Goal: Task Accomplishment & Management: Use online tool/utility

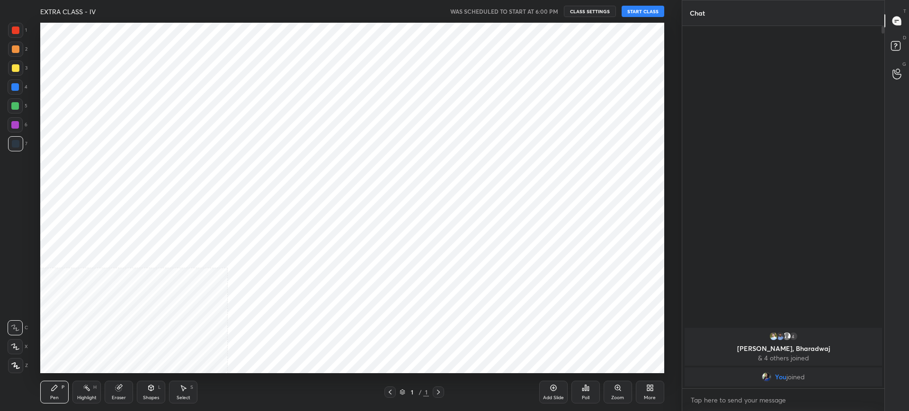
scroll to position [291, 199]
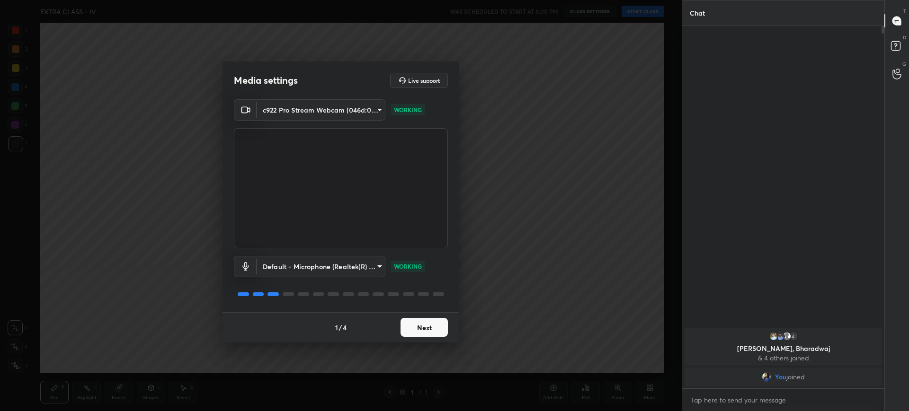
click at [427, 323] on button "Next" at bounding box center [423, 327] width 47 height 19
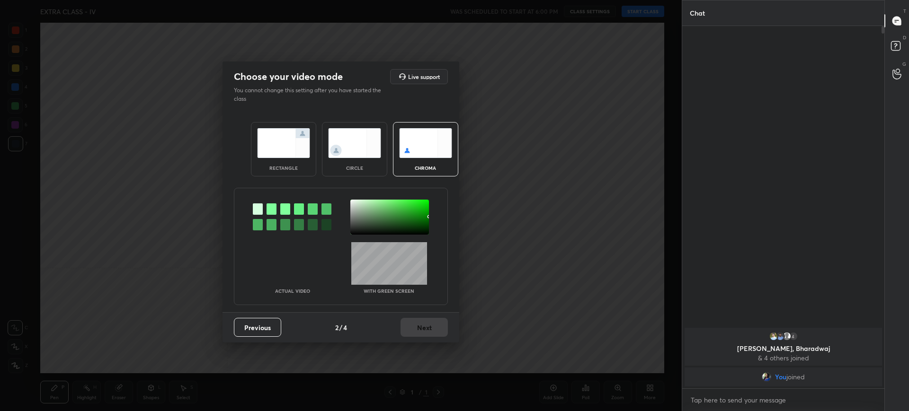
click at [283, 150] on img at bounding box center [283, 143] width 53 height 30
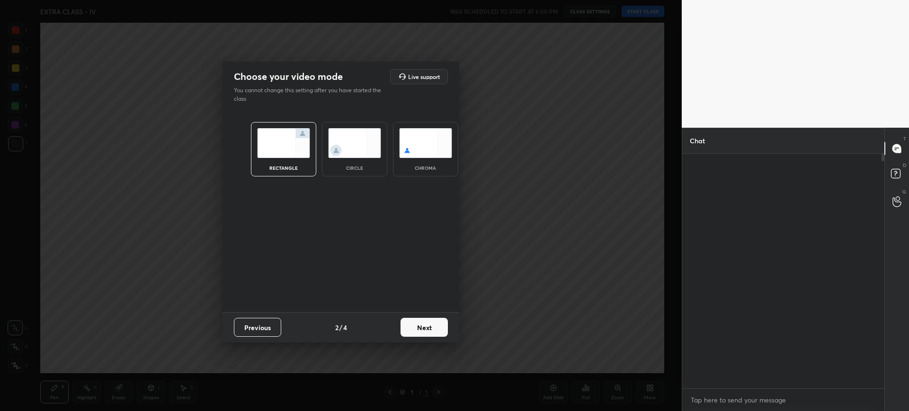
click at [283, 150] on img at bounding box center [283, 143] width 53 height 30
click at [424, 328] on button "Next" at bounding box center [423, 327] width 47 height 19
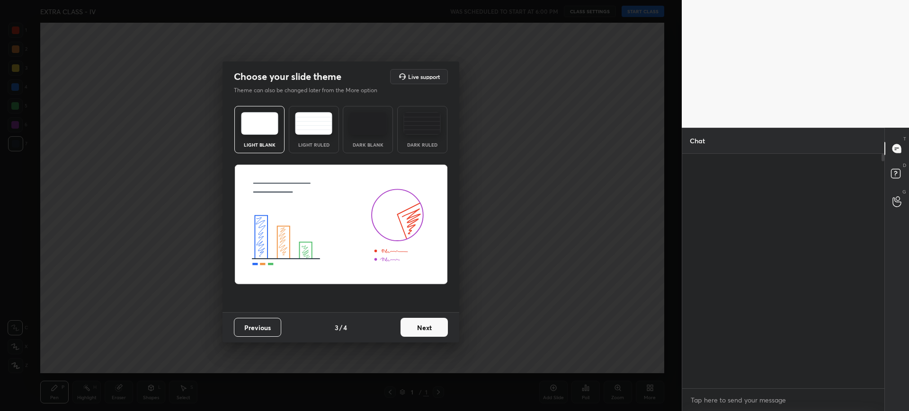
click at [299, 172] on img at bounding box center [340, 225] width 213 height 120
click at [267, 139] on div "Light Blank" at bounding box center [259, 129] width 50 height 47
click at [261, 157] on div "Light Blank Light Ruled Dark Blank Dark Ruled" at bounding box center [340, 207] width 237 height 210
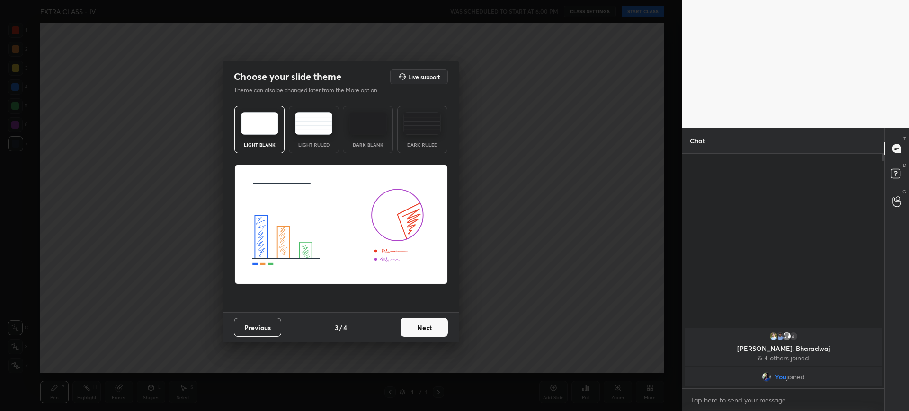
click at [431, 327] on button "Next" at bounding box center [423, 327] width 47 height 19
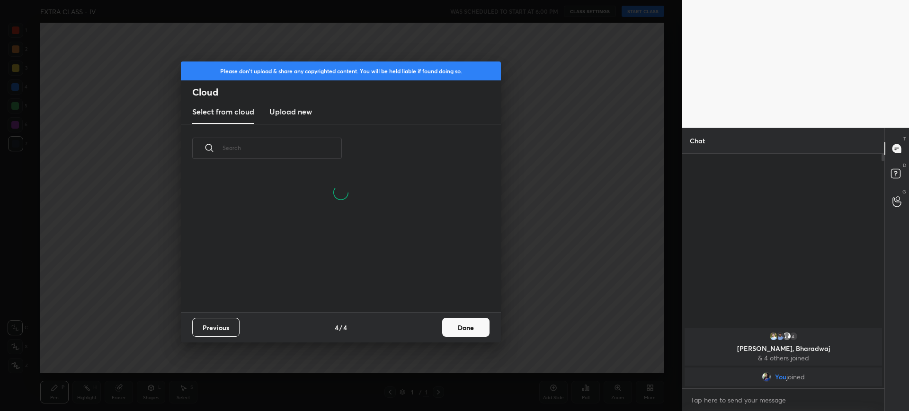
scroll to position [140, 304]
click at [459, 327] on button "Done" at bounding box center [465, 327] width 47 height 19
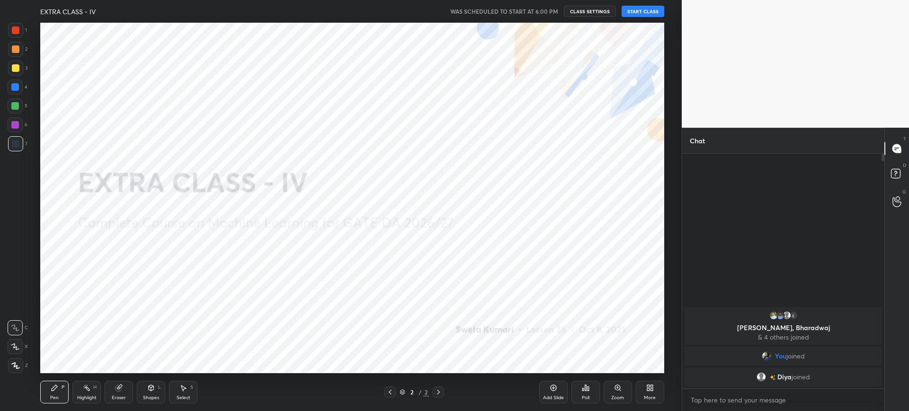
click at [644, 383] on div "More" at bounding box center [650, 392] width 28 height 23
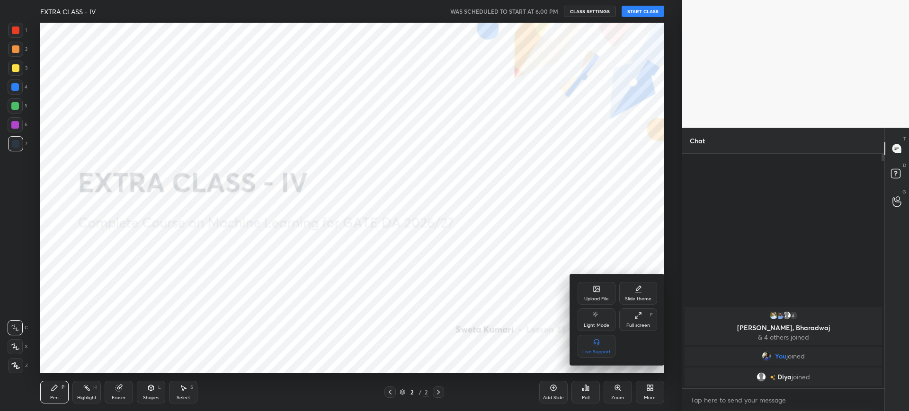
click at [582, 302] on div "Upload File" at bounding box center [596, 293] width 38 height 23
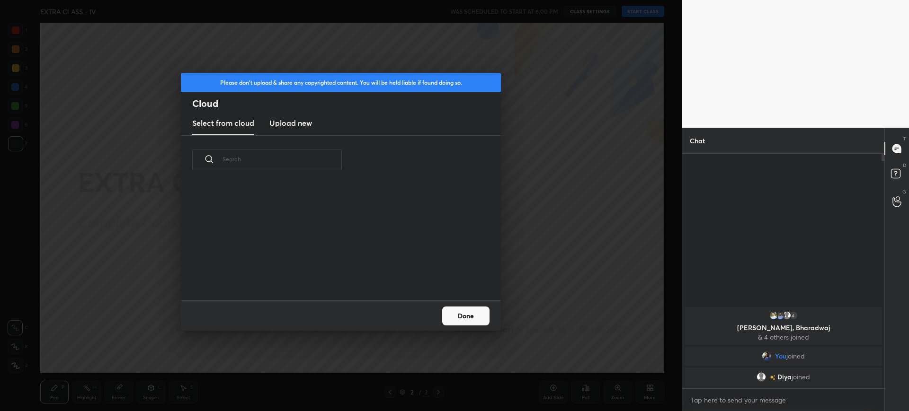
scroll to position [116, 304]
click at [293, 129] on new "Upload new" at bounding box center [290, 124] width 43 height 24
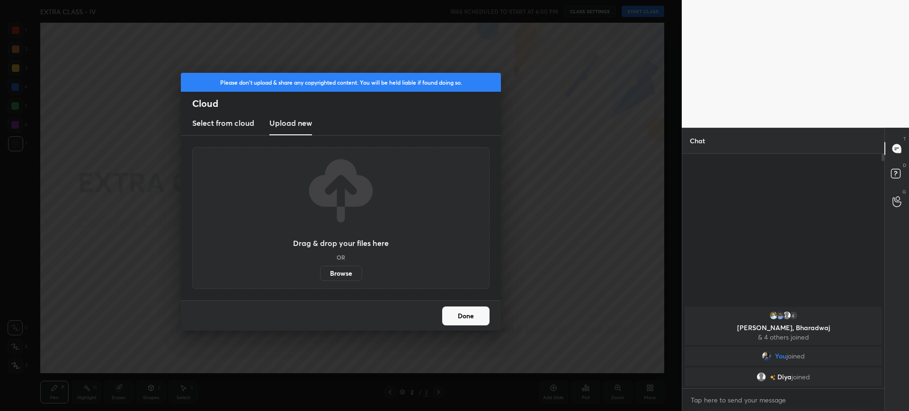
click at [466, 318] on button "Done" at bounding box center [465, 316] width 47 height 19
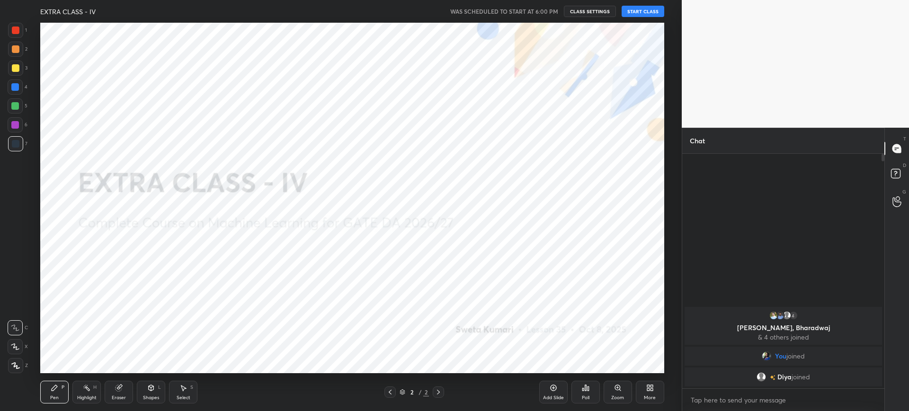
click at [633, 389] on div "Add Slide Poll Zoom More" at bounding box center [601, 392] width 125 height 53
click at [647, 393] on div "More" at bounding box center [650, 392] width 28 height 23
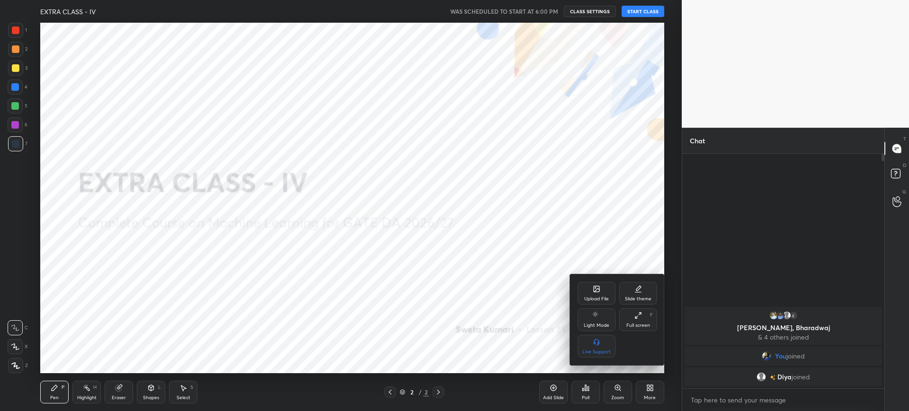
click at [594, 301] on div "Upload File" at bounding box center [596, 299] width 25 height 5
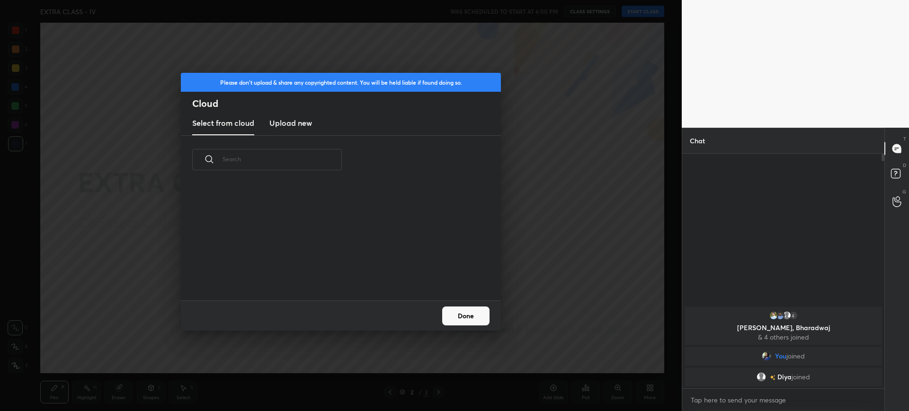
click at [291, 125] on h3 "Upload new" at bounding box center [290, 122] width 43 height 11
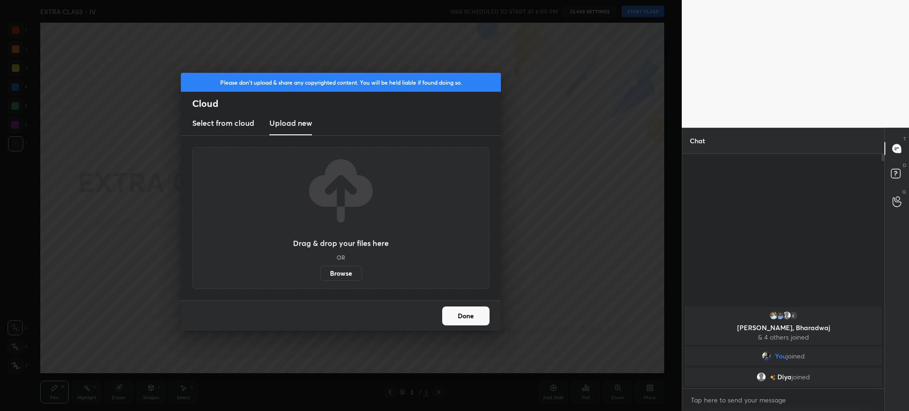
click at [343, 281] on div "Drag & drop your files here OR Browse" at bounding box center [340, 218] width 297 height 142
click at [338, 271] on label "Browse" at bounding box center [341, 273] width 42 height 15
click at [320, 271] on input "Browse" at bounding box center [320, 273] width 0 height 15
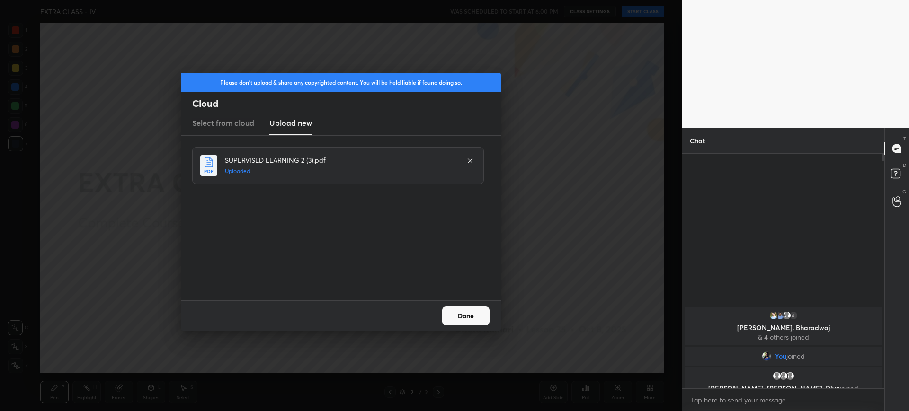
click at [469, 315] on button "Done" at bounding box center [465, 316] width 47 height 19
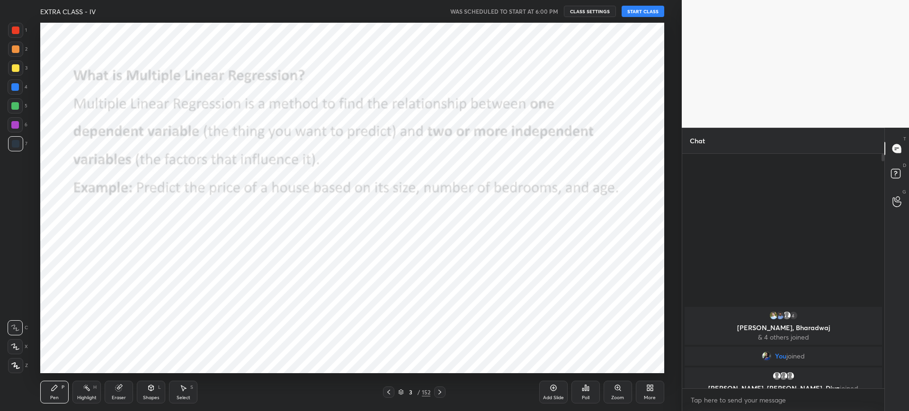
click at [640, 11] on button "START CLASS" at bounding box center [642, 11] width 43 height 11
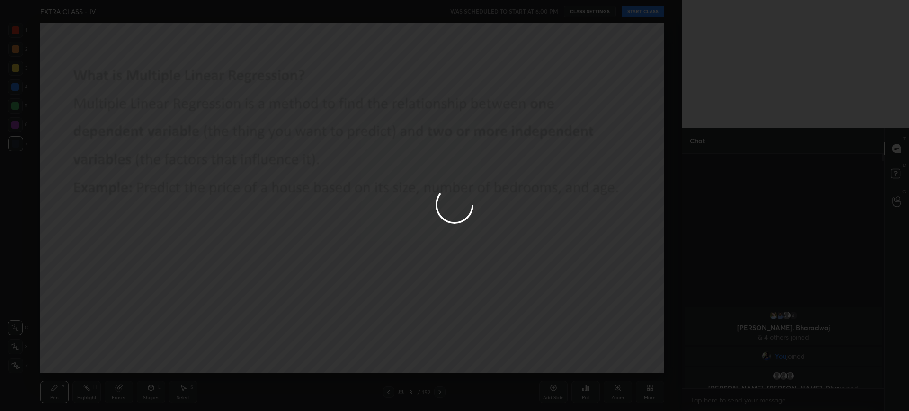
type textarea "x"
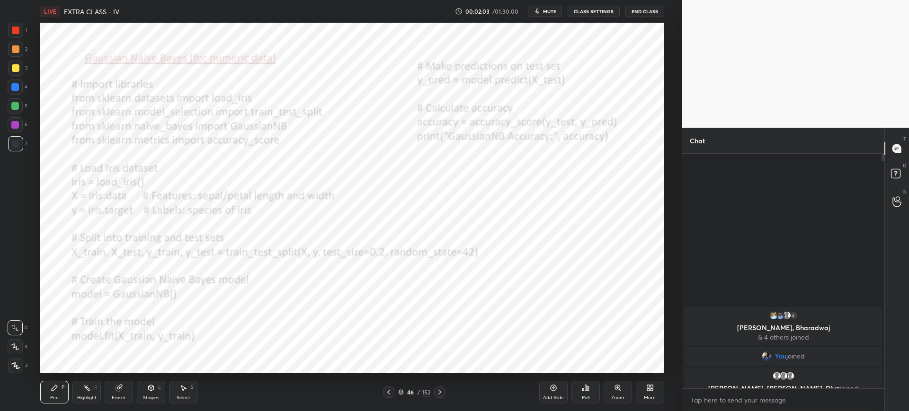
click at [22, 34] on div at bounding box center [15, 30] width 15 height 15
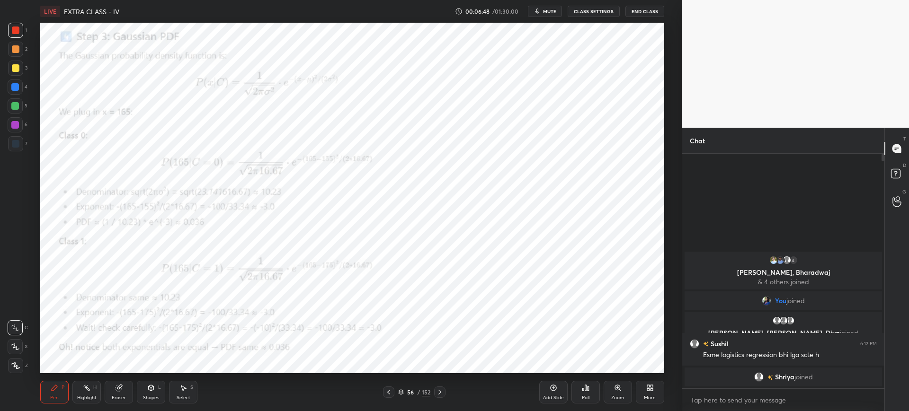
click at [617, 393] on div "Zoom" at bounding box center [617, 392] width 28 height 23
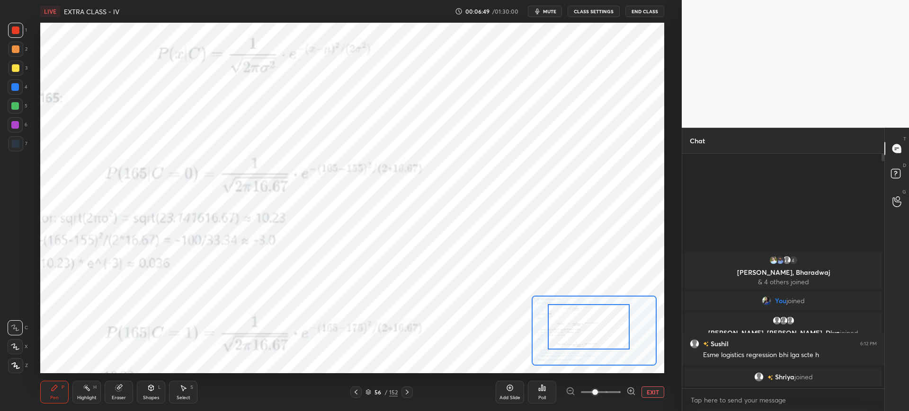
drag, startPoint x: 606, startPoint y: 336, endPoint x: 595, endPoint y: 330, distance: 12.5
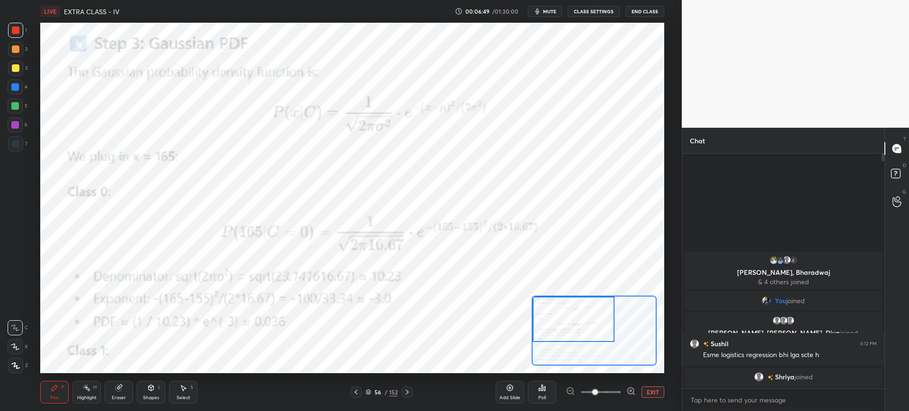
drag, startPoint x: 580, startPoint y: 320, endPoint x: 592, endPoint y: 323, distance: 12.2
click at [566, 312] on div at bounding box center [573, 319] width 82 height 45
drag, startPoint x: 574, startPoint y: 311, endPoint x: 575, endPoint y: 318, distance: 7.2
click at [571, 312] on div at bounding box center [573, 319] width 82 height 45
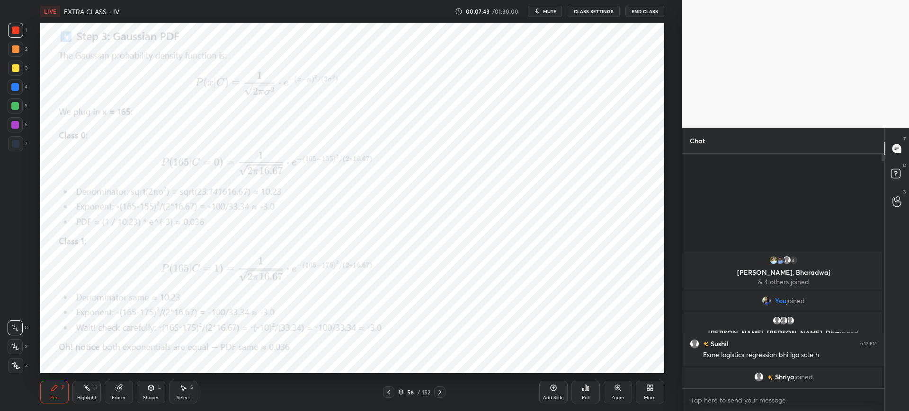
click at [616, 394] on div "Zoom" at bounding box center [617, 392] width 28 height 23
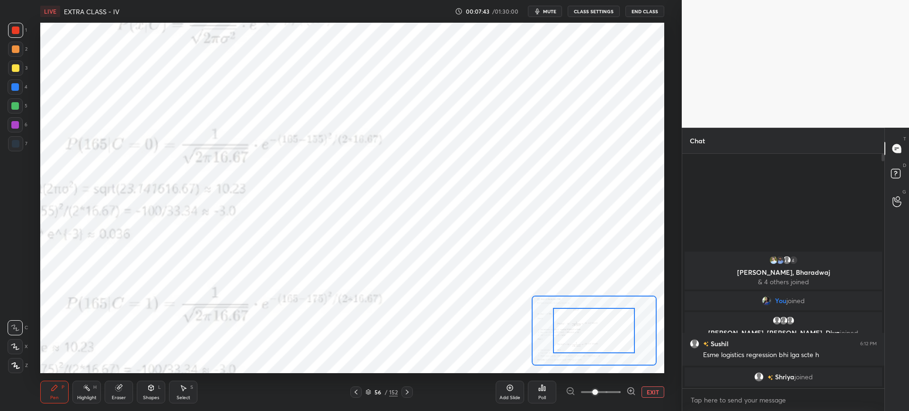
click at [615, 392] on span at bounding box center [601, 392] width 40 height 14
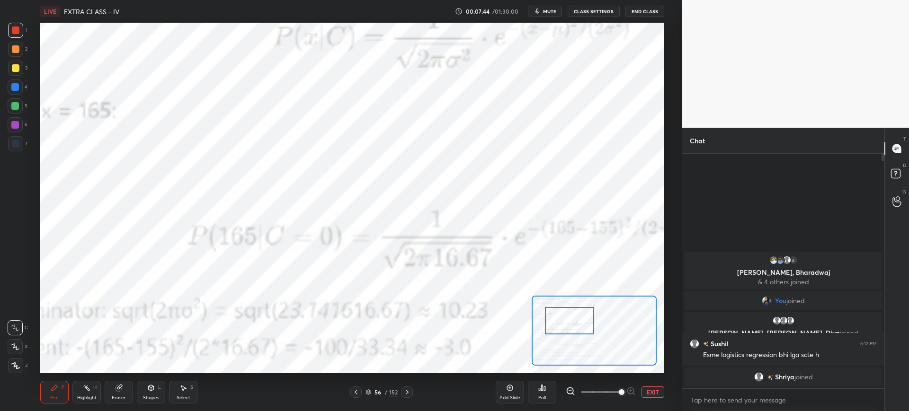
drag, startPoint x: 596, startPoint y: 336, endPoint x: 580, endPoint y: 330, distance: 17.8
click at [580, 330] on div at bounding box center [569, 320] width 49 height 27
click at [601, 390] on span at bounding box center [601, 392] width 40 height 14
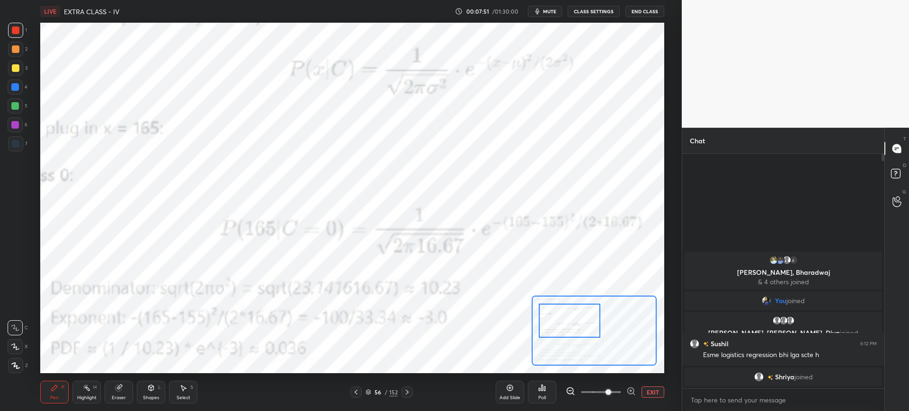
click at [359, 389] on icon at bounding box center [356, 393] width 8 height 8
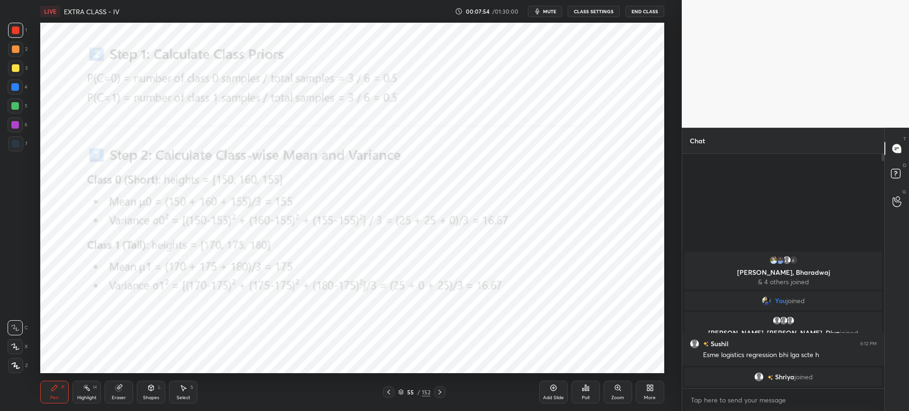
click at [439, 390] on icon at bounding box center [439, 392] width 3 height 5
click at [628, 389] on div "Zoom" at bounding box center [617, 392] width 28 height 23
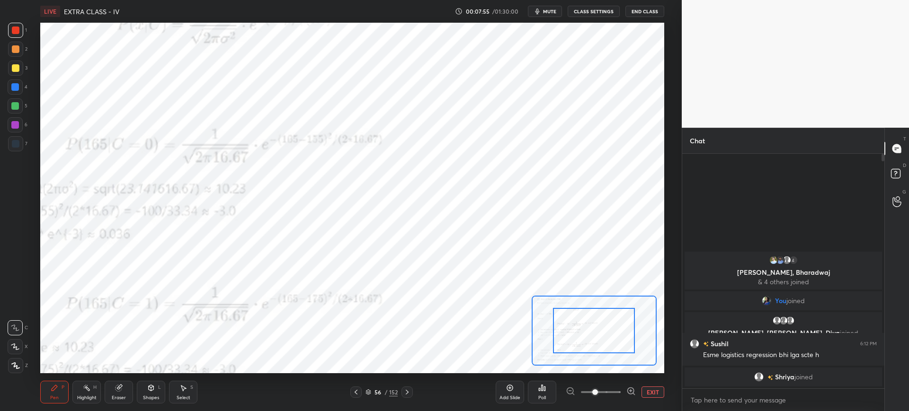
click at [621, 389] on div at bounding box center [601, 392] width 70 height 11
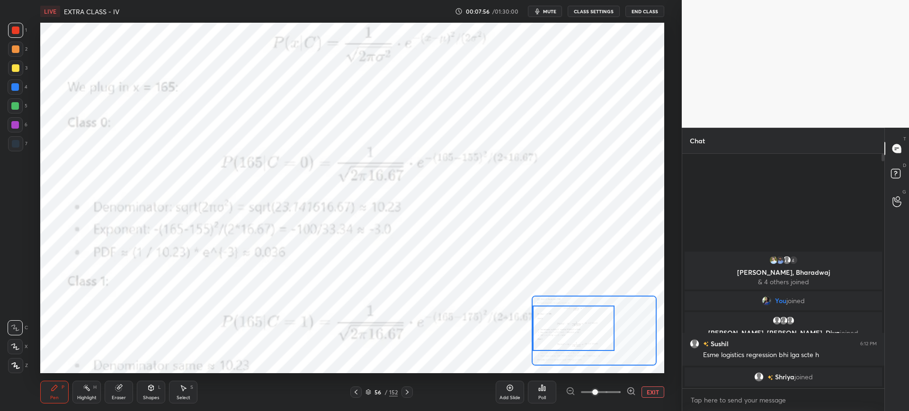
drag, startPoint x: 601, startPoint y: 330, endPoint x: 563, endPoint y: 312, distance: 41.9
click at [560, 322] on div at bounding box center [573, 328] width 82 height 45
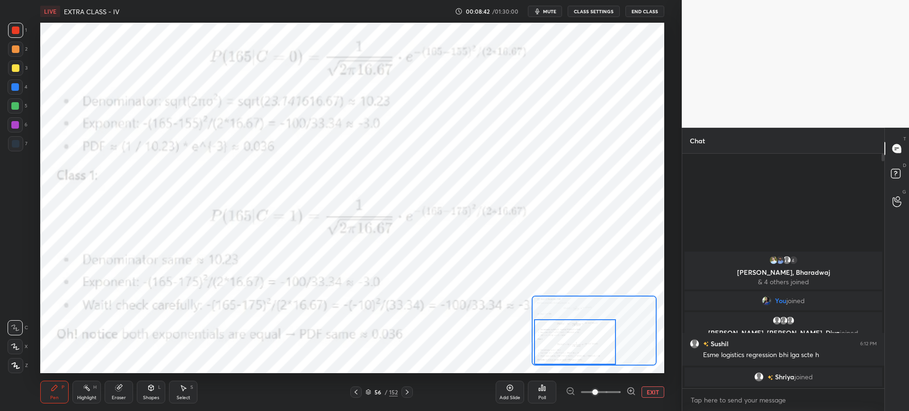
drag, startPoint x: 585, startPoint y: 327, endPoint x: 587, endPoint y: 345, distance: 18.0
click at [587, 345] on div at bounding box center [575, 341] width 82 height 45
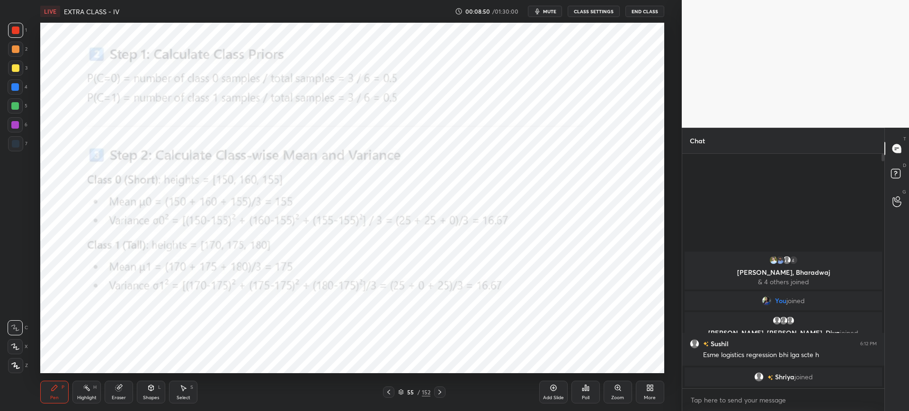
click at [437, 389] on icon at bounding box center [440, 393] width 8 height 8
click at [619, 391] on icon at bounding box center [618, 388] width 8 height 8
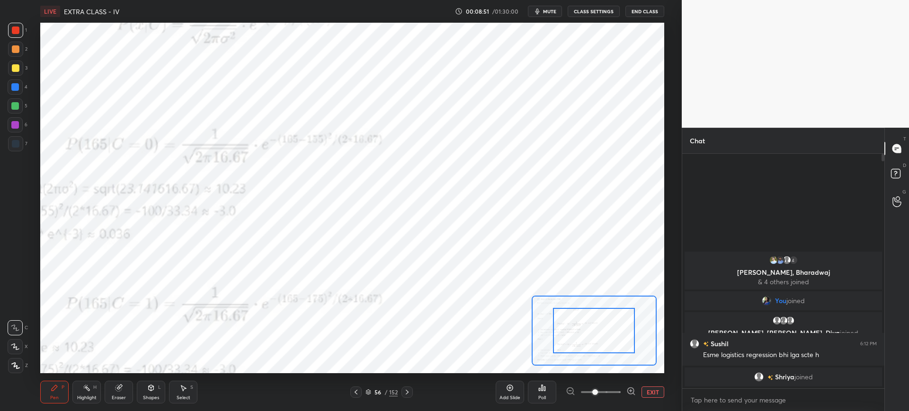
click at [619, 392] on span at bounding box center [601, 392] width 40 height 14
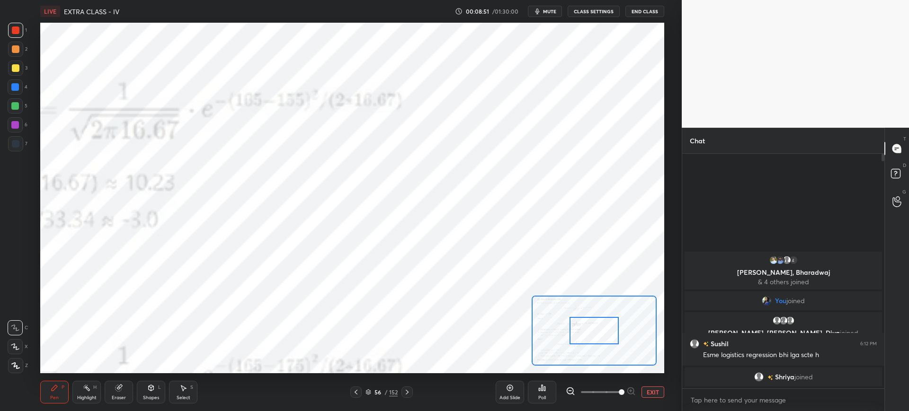
drag, startPoint x: 585, startPoint y: 344, endPoint x: 580, endPoint y: 343, distance: 5.2
click at [578, 345] on div at bounding box center [593, 330] width 49 height 27
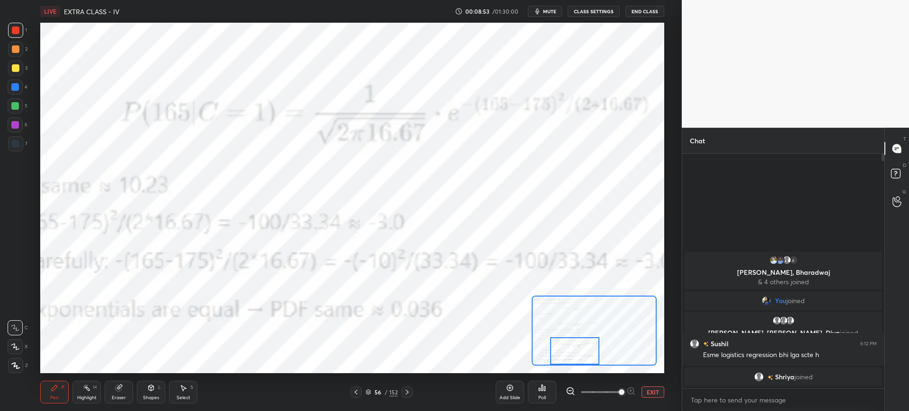
drag, startPoint x: 580, startPoint y: 338, endPoint x: 573, endPoint y: 341, distance: 8.1
click at [575, 352] on div at bounding box center [574, 350] width 49 height 27
click at [602, 389] on span at bounding box center [601, 392] width 40 height 14
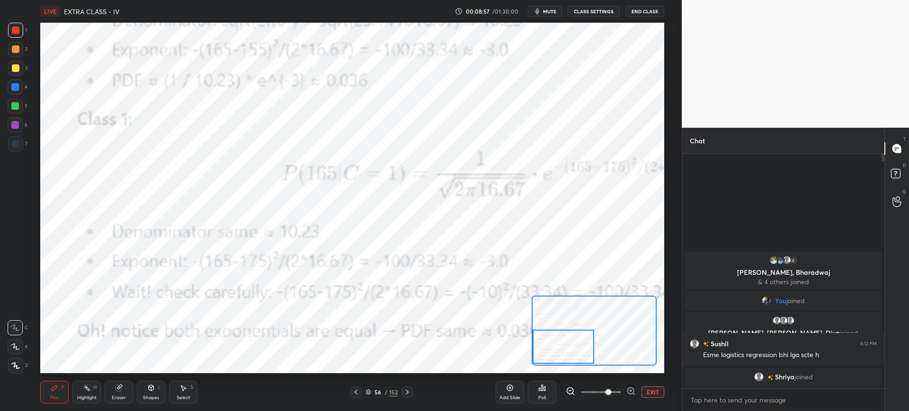
drag, startPoint x: 577, startPoint y: 344, endPoint x: 564, endPoint y: 343, distance: 13.3
click at [564, 343] on div at bounding box center [563, 347] width 62 height 34
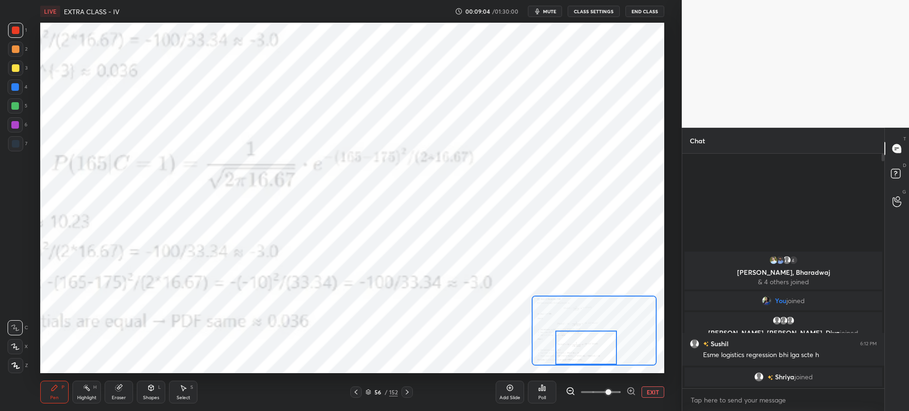
drag, startPoint x: 556, startPoint y: 343, endPoint x: 576, endPoint y: 347, distance: 20.8
click at [578, 350] on div at bounding box center [586, 348] width 62 height 34
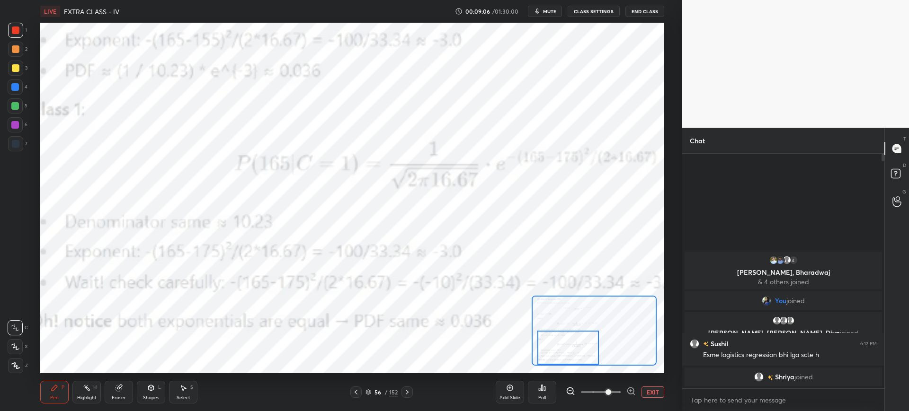
drag, startPoint x: 578, startPoint y: 352, endPoint x: 564, endPoint y: 346, distance: 15.6
click at [575, 352] on div at bounding box center [568, 348] width 62 height 34
click at [652, 389] on button "EXIT" at bounding box center [652, 392] width 23 height 11
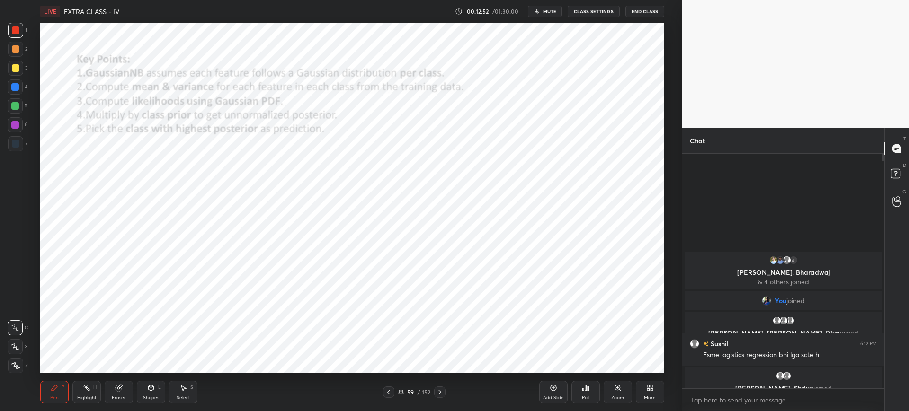
click at [581, 387] on div "Poll" at bounding box center [585, 392] width 28 height 23
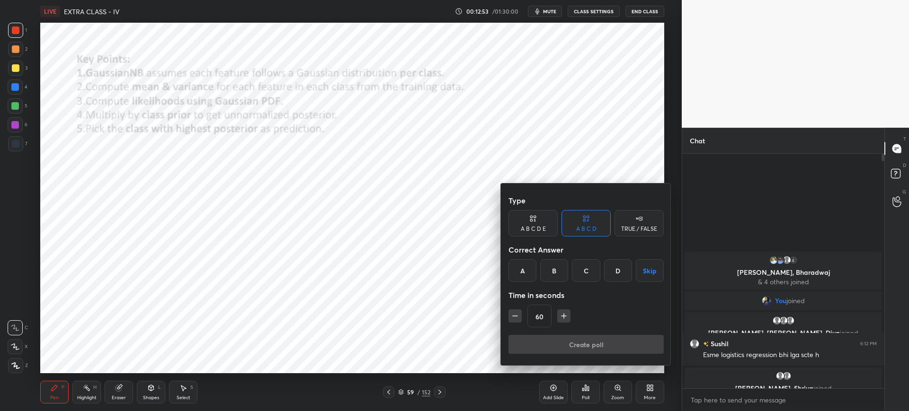
click at [530, 279] on div "A" at bounding box center [522, 270] width 28 height 23
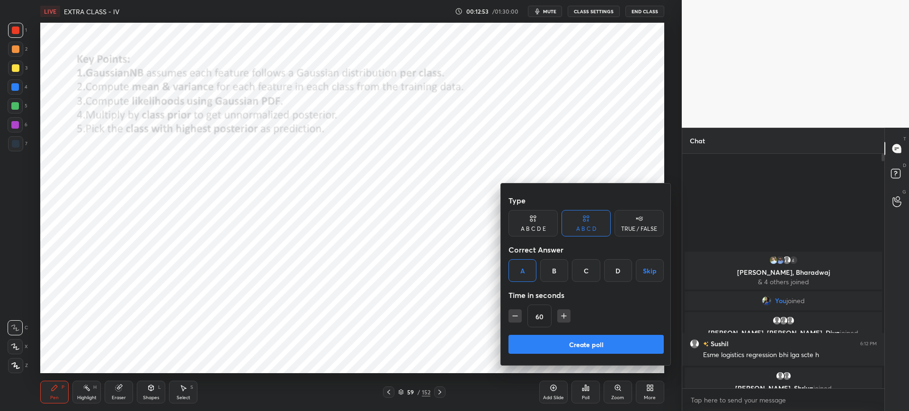
click at [550, 342] on button "Create poll" at bounding box center [585, 344] width 155 height 19
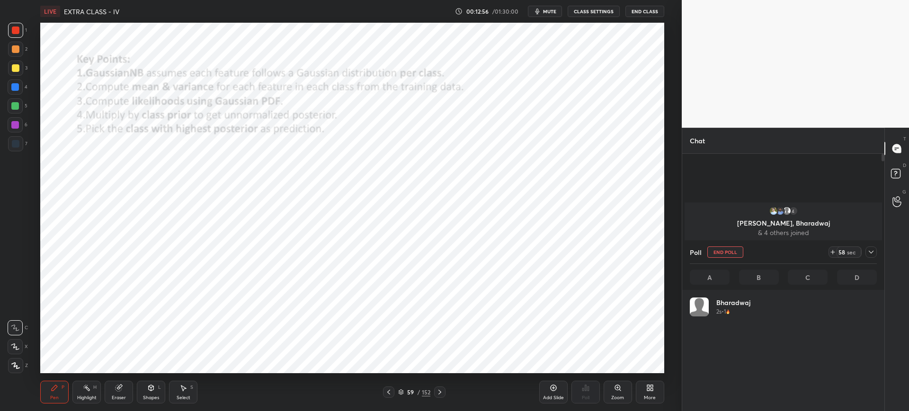
scroll to position [111, 184]
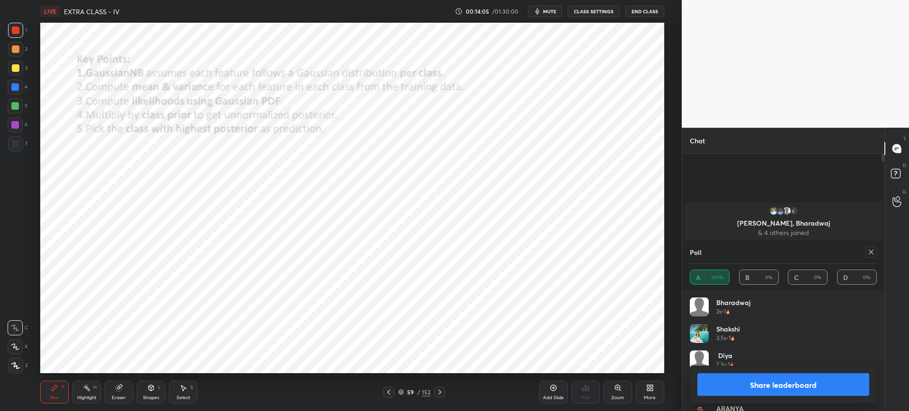
click at [693, 363] on div "Bharadwaj 2s • 1 Shakshi 3.5s • 1 Diya 7.3s • 1 Nisha 8.6s • 1 ARANYA 15.9s • 1…" at bounding box center [783, 350] width 202 height 121
drag, startPoint x: 743, startPoint y: 387, endPoint x: 724, endPoint y: 383, distance: 19.9
click at [743, 387] on button "Share leaderboard" at bounding box center [783, 384] width 172 height 23
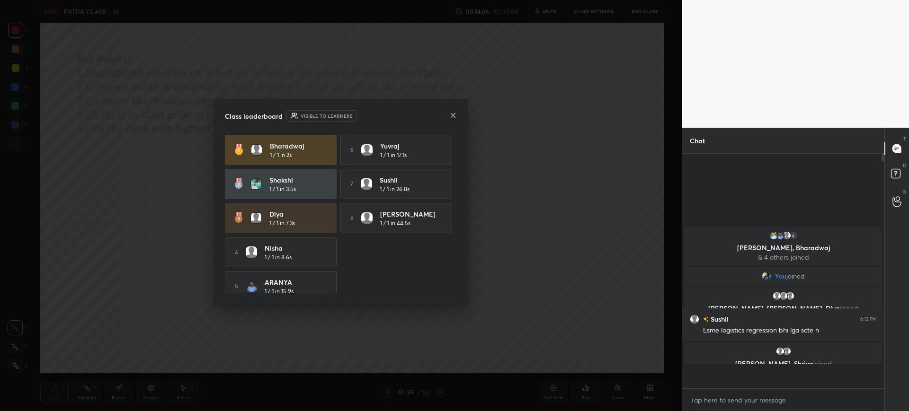
scroll to position [3, 3]
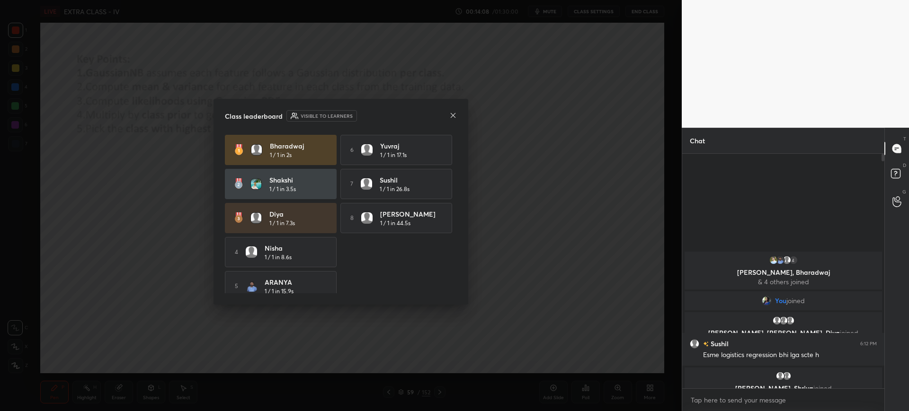
click at [453, 115] on icon at bounding box center [453, 116] width 8 height 8
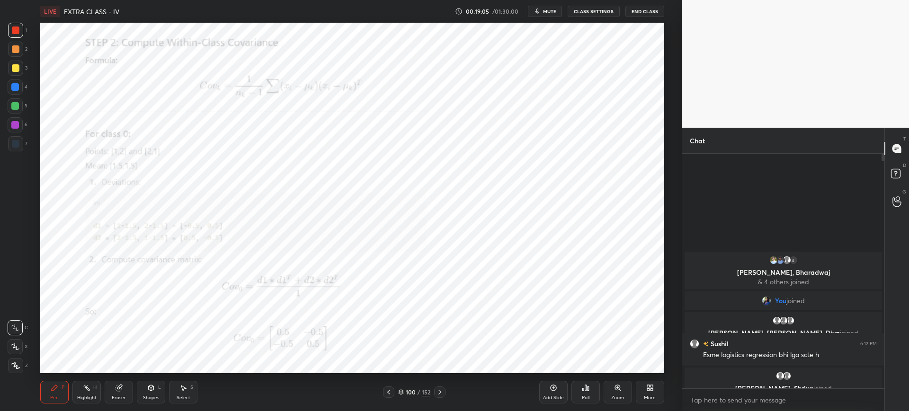
click at [612, 391] on div "Zoom" at bounding box center [617, 392] width 28 height 23
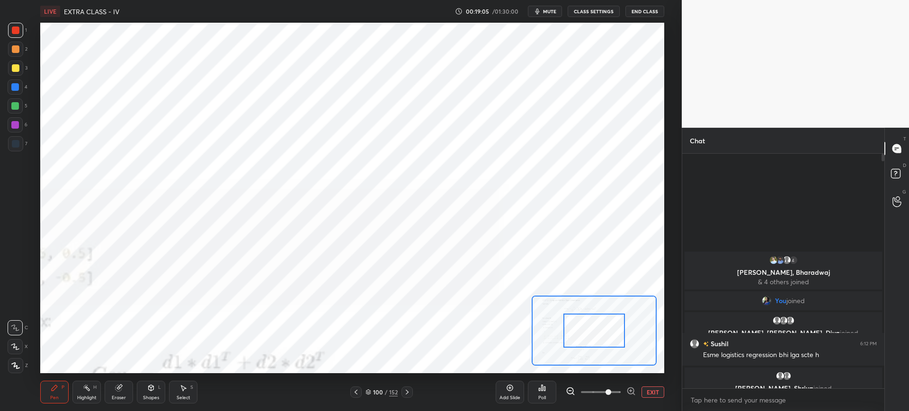
drag, startPoint x: 586, startPoint y: 333, endPoint x: 580, endPoint y: 326, distance: 9.4
click at [571, 321] on div at bounding box center [594, 331] width 62 height 34
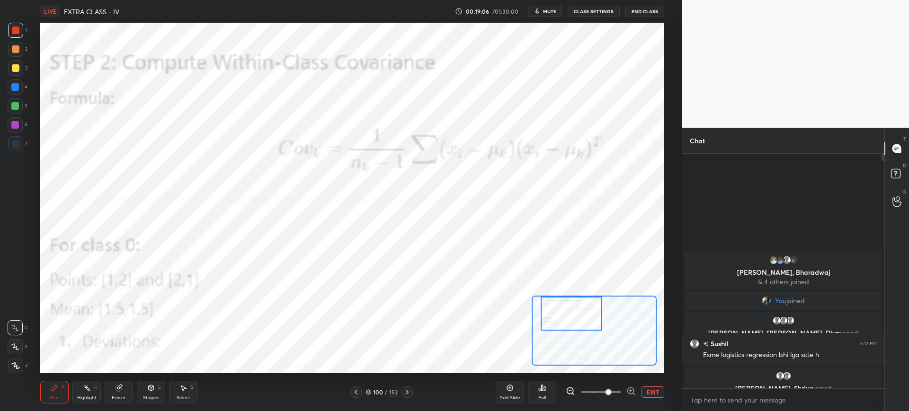
click at [561, 312] on div at bounding box center [593, 331] width 124 height 70
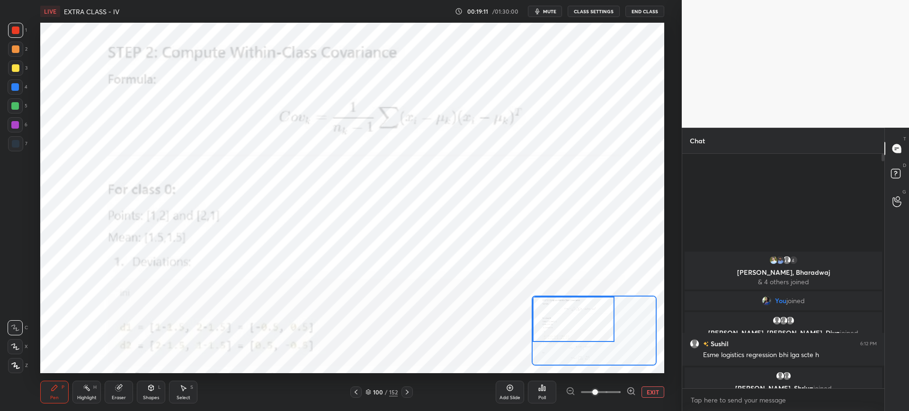
click at [593, 390] on span at bounding box center [601, 392] width 40 height 14
drag, startPoint x: 560, startPoint y: 323, endPoint x: 557, endPoint y: 330, distance: 7.2
click at [559, 332] on div at bounding box center [573, 328] width 82 height 45
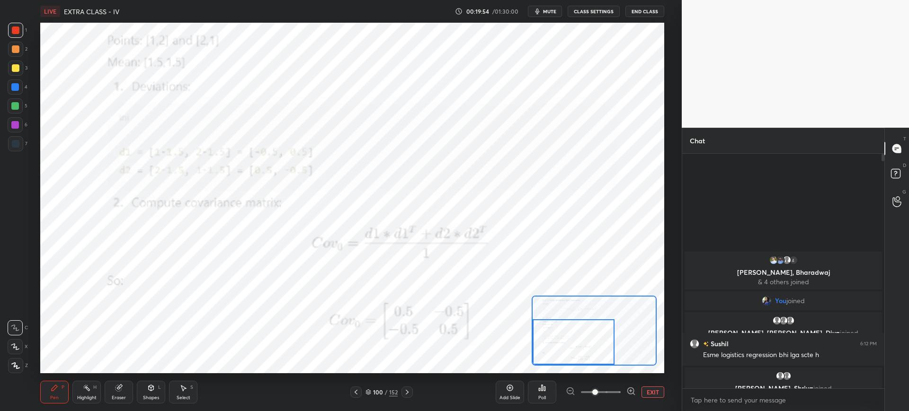
drag, startPoint x: 558, startPoint y: 334, endPoint x: 557, endPoint y: 350, distance: 16.1
click at [558, 352] on div at bounding box center [573, 341] width 82 height 45
drag, startPoint x: 571, startPoint y: 326, endPoint x: 573, endPoint y: 351, distance: 25.2
click at [573, 351] on div at bounding box center [577, 341] width 82 height 45
click at [407, 388] on div at bounding box center [406, 392] width 11 height 11
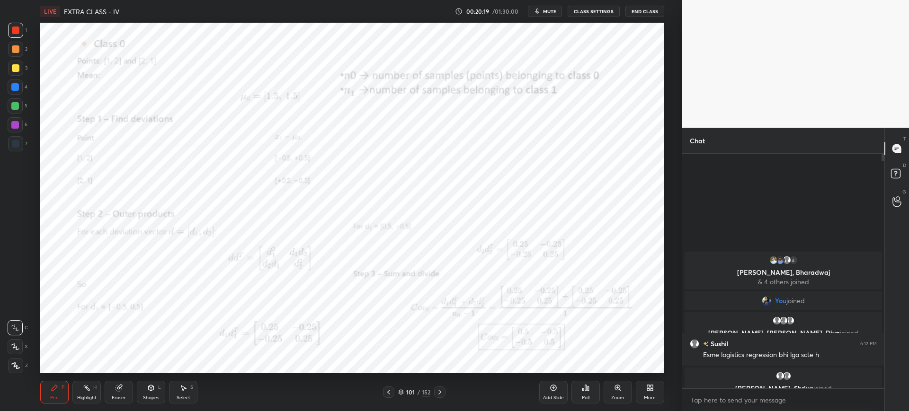
click at [386, 391] on icon at bounding box center [389, 393] width 8 height 8
click at [441, 390] on icon at bounding box center [440, 393] width 8 height 8
click at [614, 389] on icon at bounding box center [618, 388] width 8 height 8
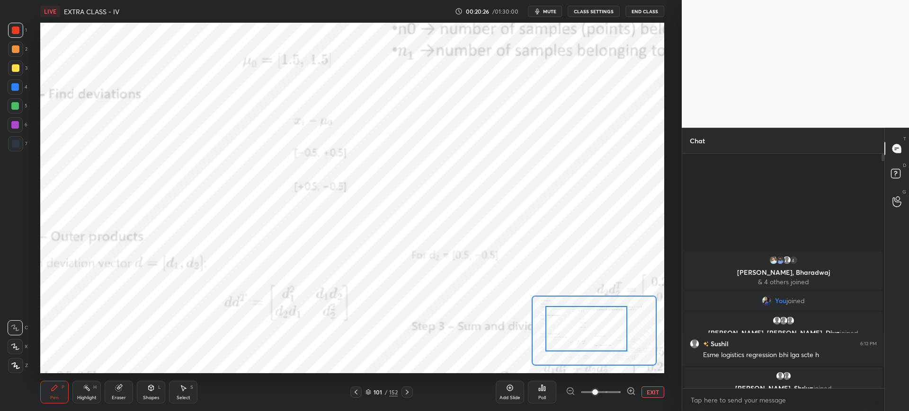
drag, startPoint x: 573, startPoint y: 330, endPoint x: 565, endPoint y: 327, distance: 9.1
click at [561, 326] on div at bounding box center [586, 328] width 82 height 45
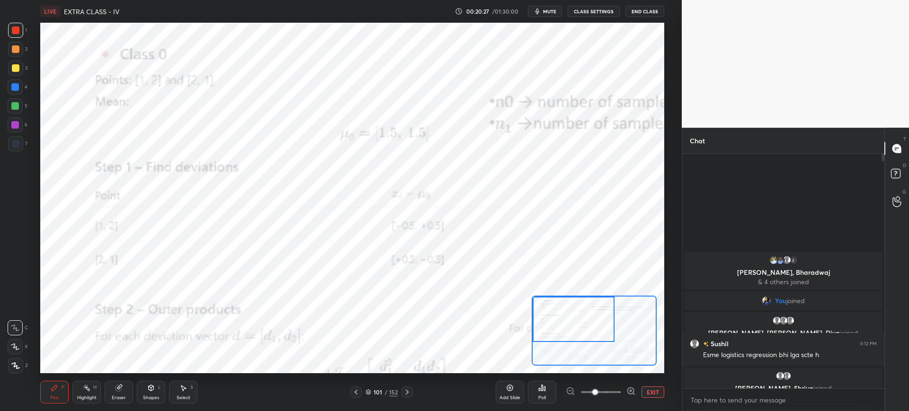
drag, startPoint x: 577, startPoint y: 328, endPoint x: 575, endPoint y: 319, distance: 9.6
click at [576, 320] on div at bounding box center [573, 319] width 82 height 45
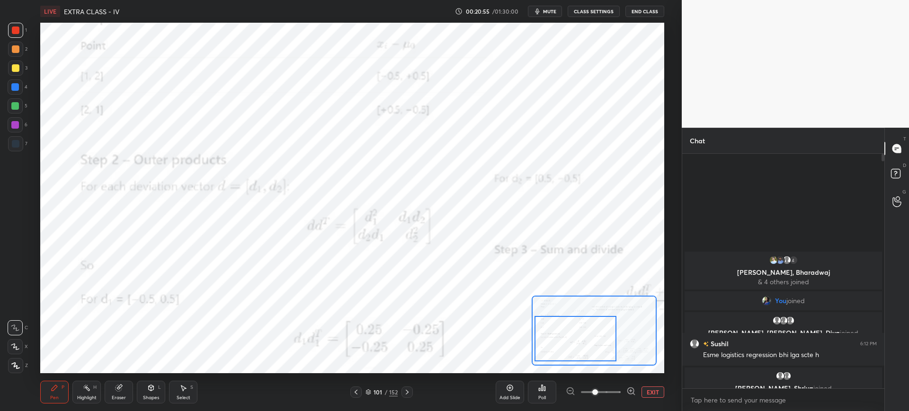
drag, startPoint x: 563, startPoint y: 327, endPoint x: 565, endPoint y: 345, distance: 18.6
click at [566, 346] on div at bounding box center [575, 338] width 82 height 45
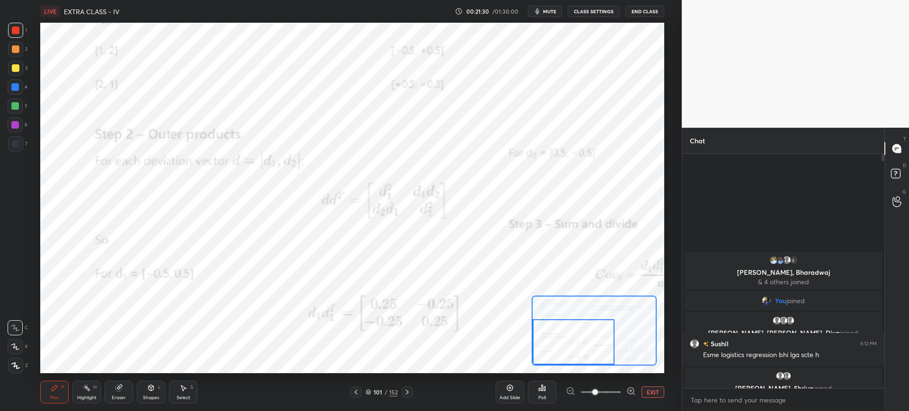
drag, startPoint x: 556, startPoint y: 358, endPoint x: 533, endPoint y: 353, distance: 23.3
click at [548, 361] on div at bounding box center [573, 341] width 82 height 45
click at [560, 336] on div at bounding box center [574, 341] width 82 height 45
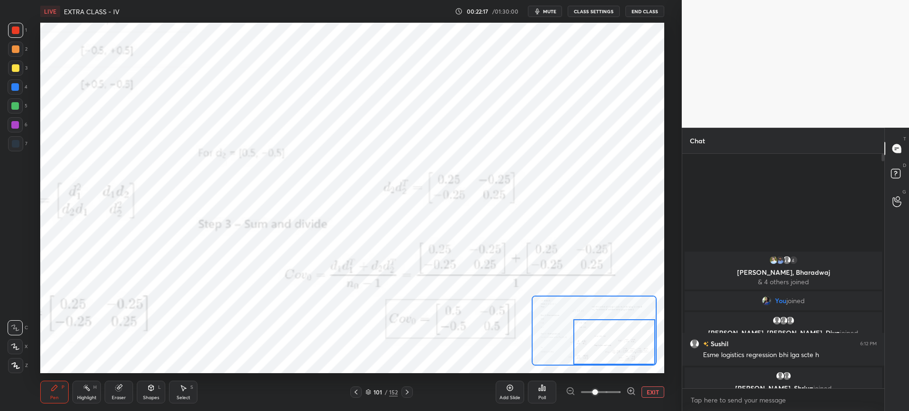
drag, startPoint x: 573, startPoint y: 347, endPoint x: 603, endPoint y: 347, distance: 30.3
click at [603, 347] on div at bounding box center [614, 341] width 82 height 45
click at [602, 349] on div at bounding box center [614, 341] width 82 height 45
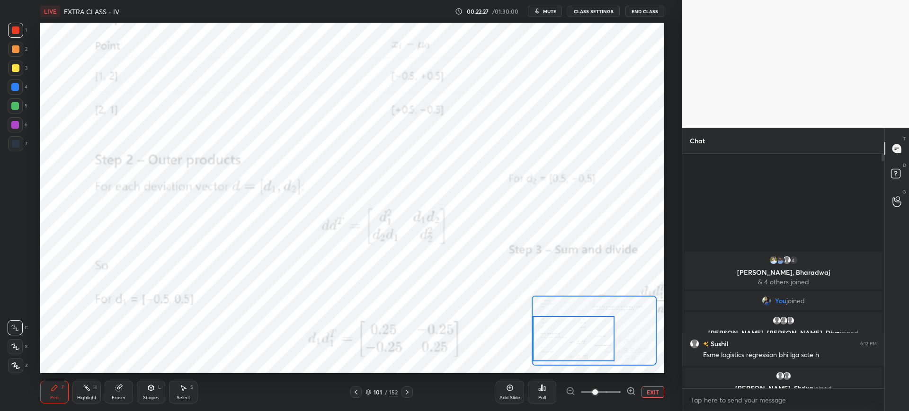
drag, startPoint x: 595, startPoint y: 344, endPoint x: 552, endPoint y: 338, distance: 43.9
click at [552, 340] on div at bounding box center [573, 338] width 82 height 45
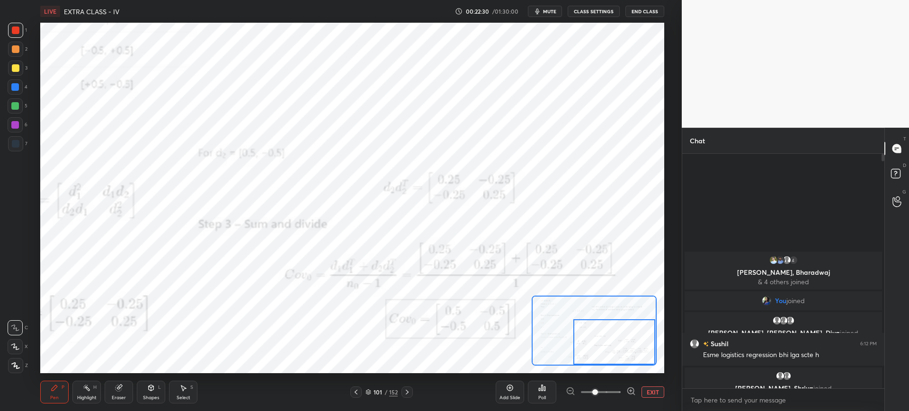
drag, startPoint x: 573, startPoint y: 349, endPoint x: 628, endPoint y: 358, distance: 56.1
click at [628, 359] on div at bounding box center [614, 341] width 82 height 45
drag, startPoint x: 584, startPoint y: 346, endPoint x: 555, endPoint y: 329, distance: 34.2
click at [548, 348] on div at bounding box center [577, 341] width 82 height 45
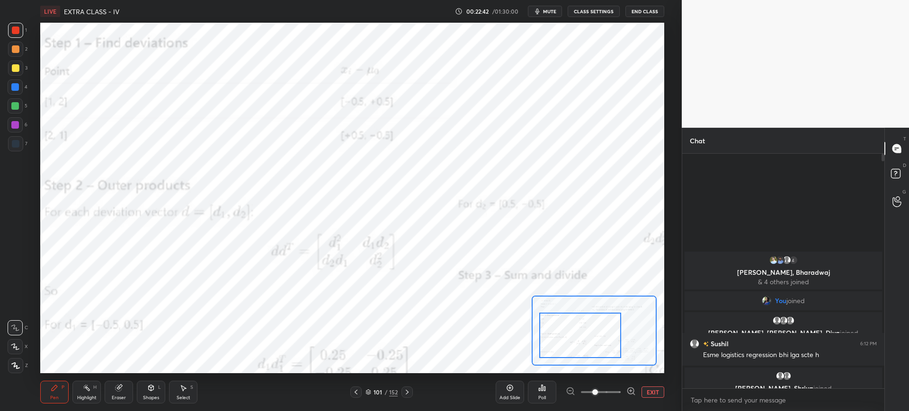
drag, startPoint x: 583, startPoint y: 333, endPoint x: 585, endPoint y: 326, distance: 7.5
click at [585, 326] on div at bounding box center [580, 335] width 82 height 45
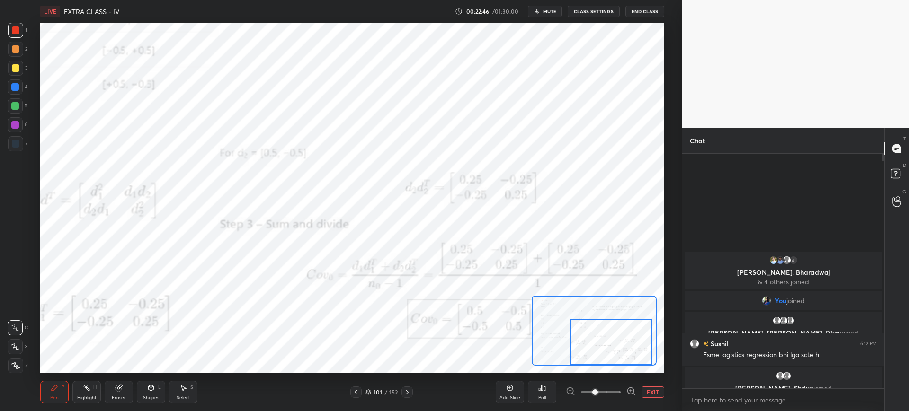
drag, startPoint x: 563, startPoint y: 346, endPoint x: 593, endPoint y: 353, distance: 31.5
click at [594, 354] on div at bounding box center [611, 341] width 82 height 45
click at [579, 334] on div at bounding box center [611, 341] width 82 height 45
drag, startPoint x: 602, startPoint y: 333, endPoint x: 605, endPoint y: 329, distance: 4.9
click at [610, 333] on div at bounding box center [614, 341] width 82 height 45
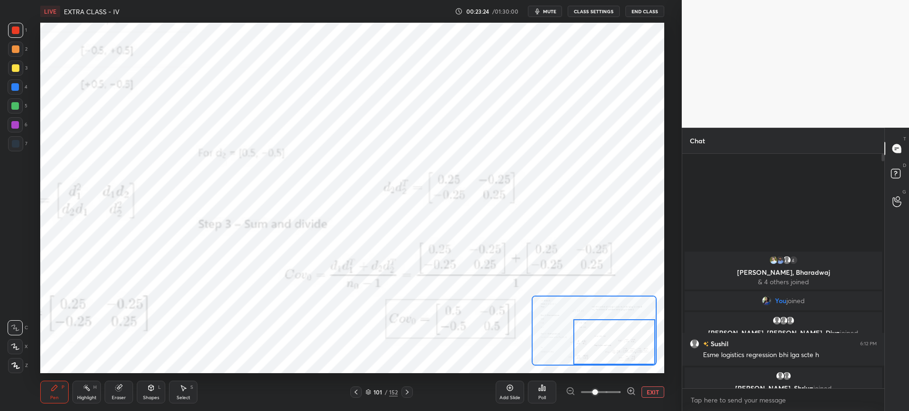
drag, startPoint x: 601, startPoint y: 340, endPoint x: 613, endPoint y: 354, distance: 18.4
click at [613, 355] on div at bounding box center [614, 341] width 82 height 45
drag, startPoint x: 623, startPoint y: 346, endPoint x: 627, endPoint y: 367, distance: 20.8
click at [642, 347] on div at bounding box center [614, 341] width 82 height 45
click at [645, 393] on button "EXIT" at bounding box center [652, 392] width 23 height 11
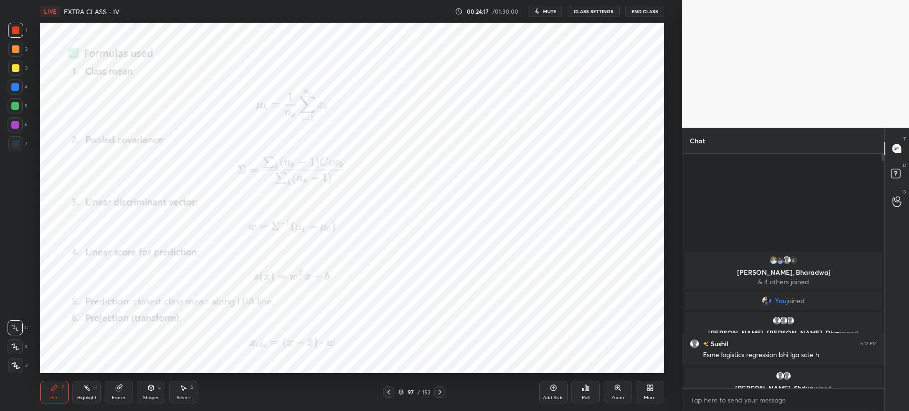
click at [588, 383] on div "Poll" at bounding box center [585, 392] width 28 height 23
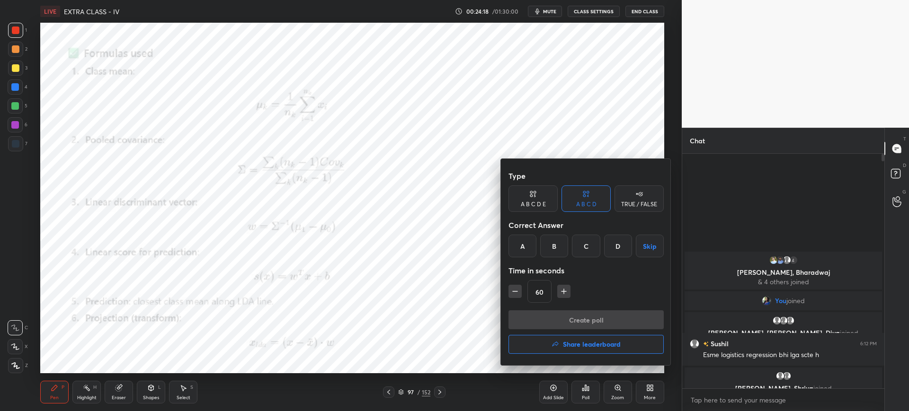
click at [519, 254] on div "A" at bounding box center [522, 246] width 28 height 23
click at [537, 319] on button "Create poll" at bounding box center [585, 319] width 155 height 19
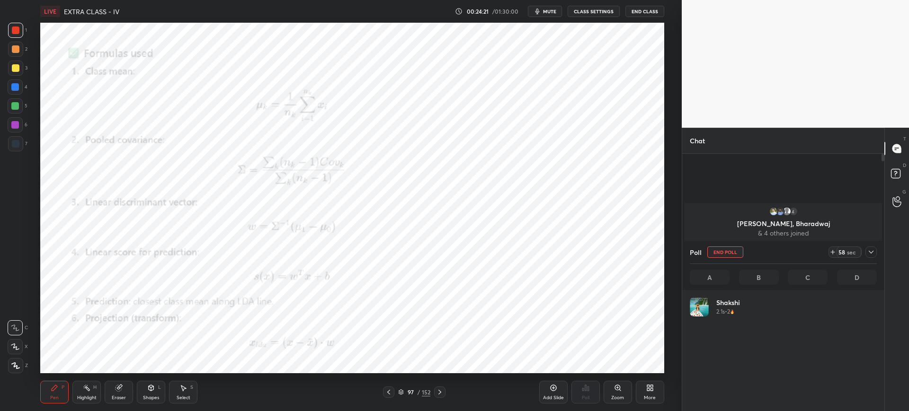
scroll to position [111, 184]
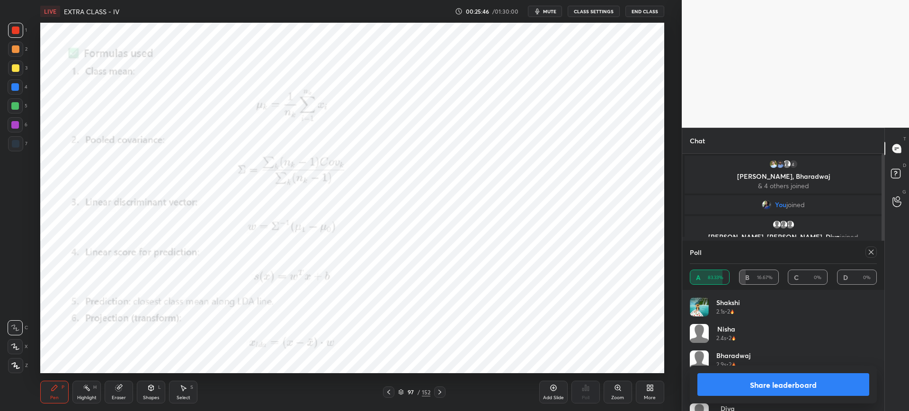
click at [783, 375] on button "Share leaderboard" at bounding box center [783, 384] width 172 height 23
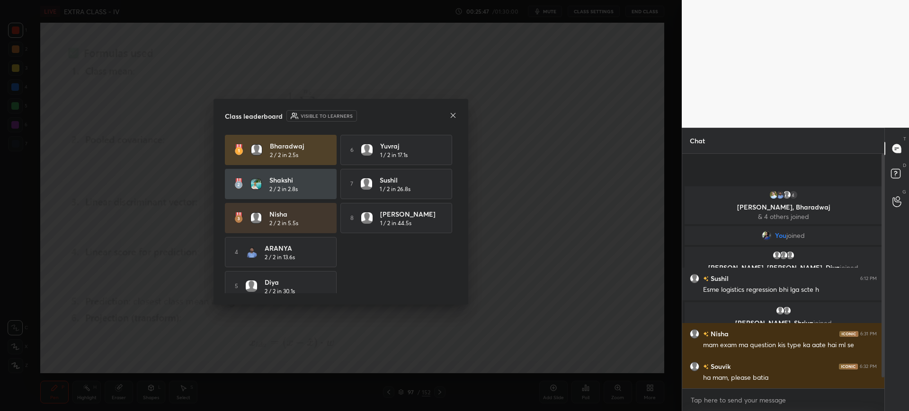
scroll to position [0, 0]
click at [454, 117] on icon at bounding box center [453, 116] width 8 height 8
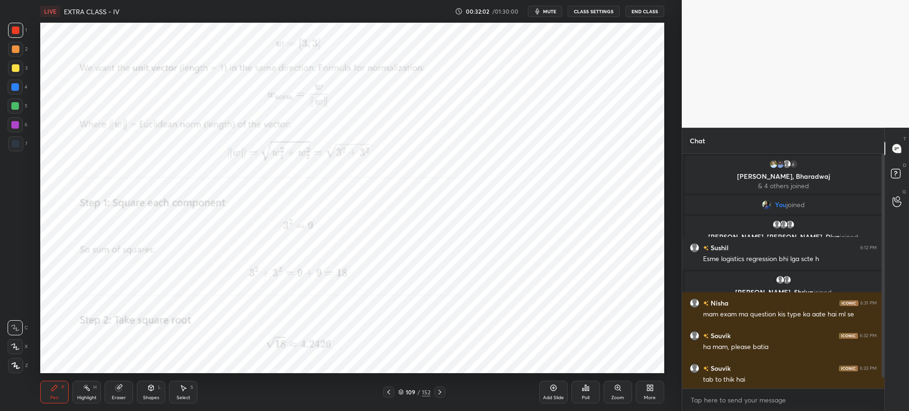
click at [611, 386] on div "Zoom" at bounding box center [617, 392] width 28 height 23
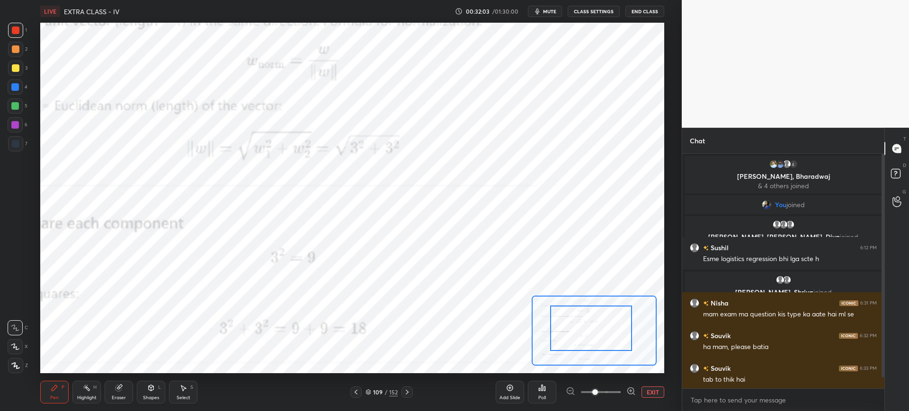
drag, startPoint x: 602, startPoint y: 343, endPoint x: 556, endPoint y: 313, distance: 55.1
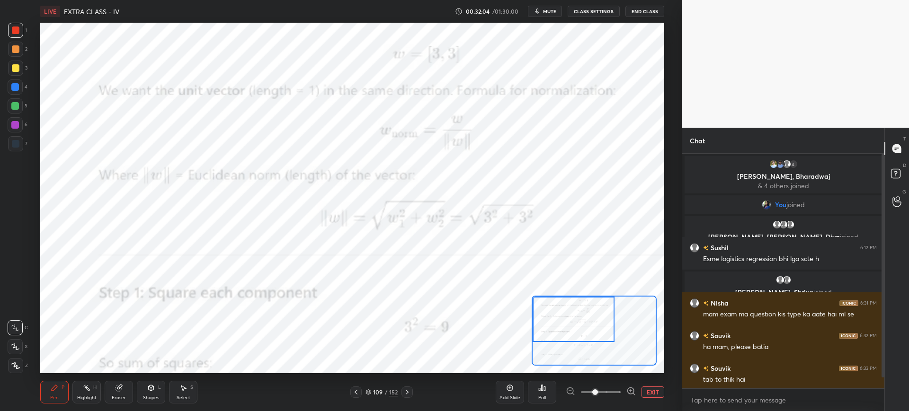
drag, startPoint x: 593, startPoint y: 321, endPoint x: 561, endPoint y: 310, distance: 34.4
click at [561, 310] on div at bounding box center [573, 319] width 82 height 45
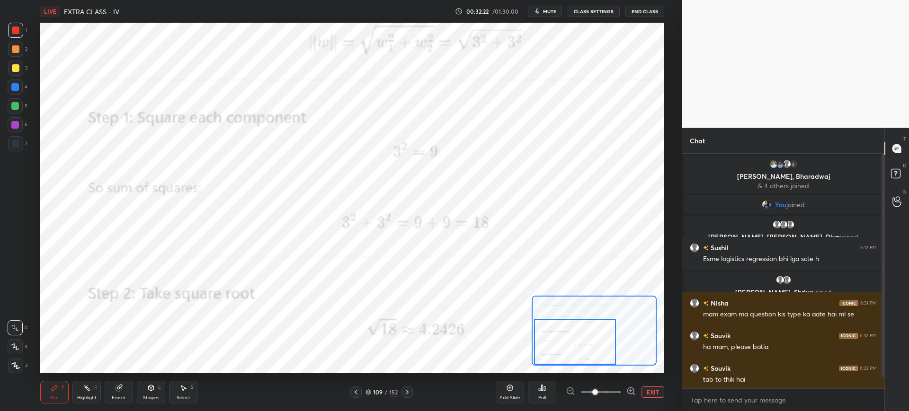
drag, startPoint x: 596, startPoint y: 327, endPoint x: 598, endPoint y: 351, distance: 23.7
click at [598, 351] on div at bounding box center [575, 341] width 82 height 45
click at [651, 387] on button "EXIT" at bounding box center [652, 392] width 23 height 11
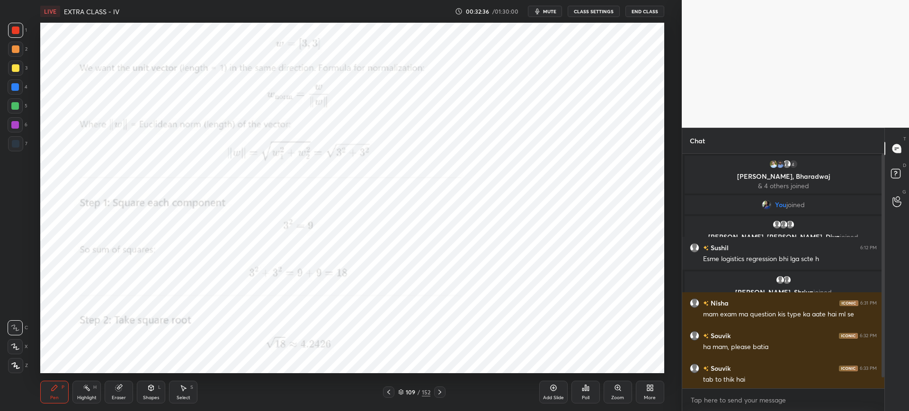
click at [382, 0] on html "1 2 3 4 5 6 7 C X Z C X Z E E Erase all H H LIVE EXTRA CLASS - IV 00:32:36 / 01…" at bounding box center [454, 0] width 909 height 0
click at [617, 384] on icon at bounding box center [618, 388] width 8 height 8
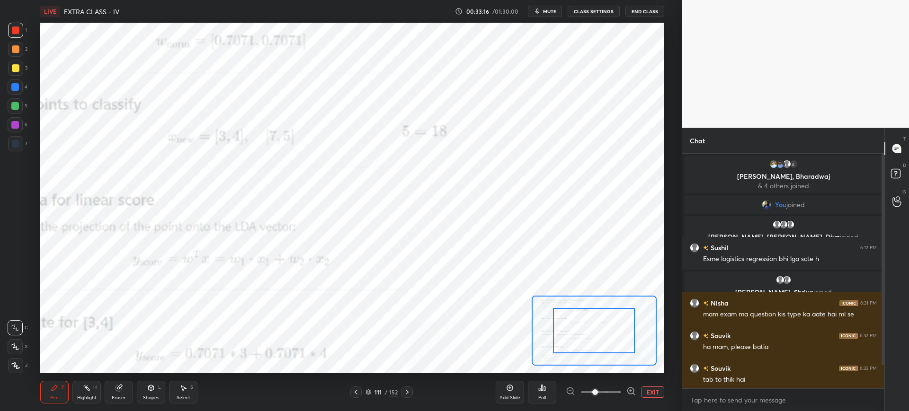
click at [596, 309] on div at bounding box center [593, 331] width 124 height 70
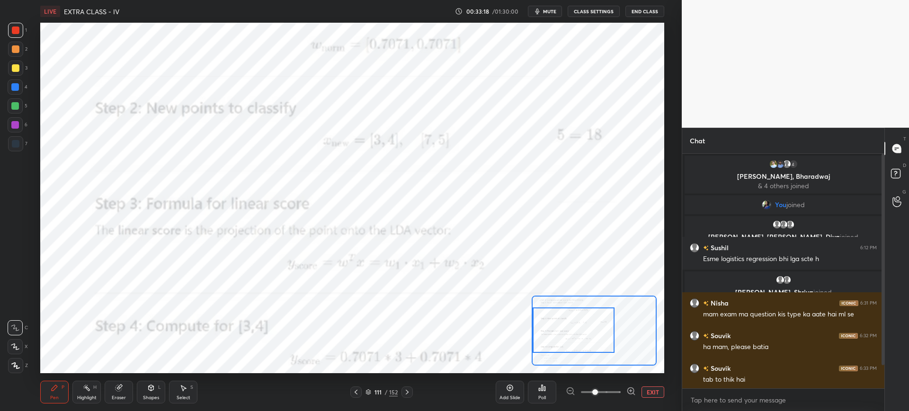
drag, startPoint x: 596, startPoint y: 309, endPoint x: 565, endPoint y: 320, distance: 32.6
click at [565, 320] on div at bounding box center [573, 330] width 82 height 45
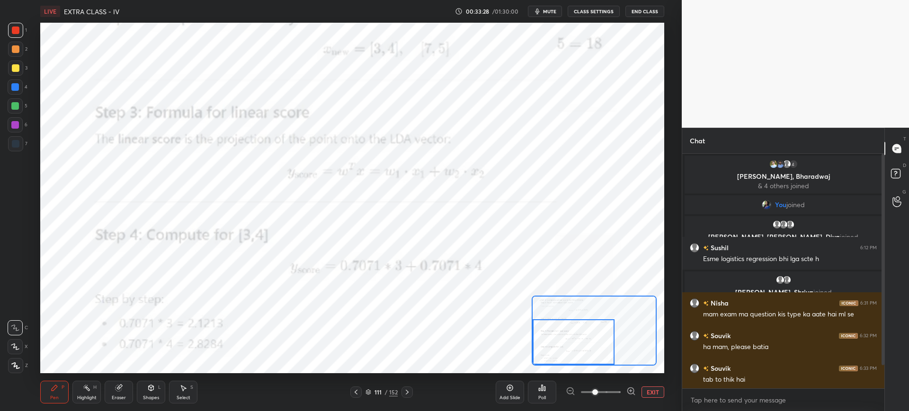
drag, startPoint x: 577, startPoint y: 326, endPoint x: 576, endPoint y: 348, distance: 22.3
click at [576, 348] on div at bounding box center [573, 341] width 82 height 45
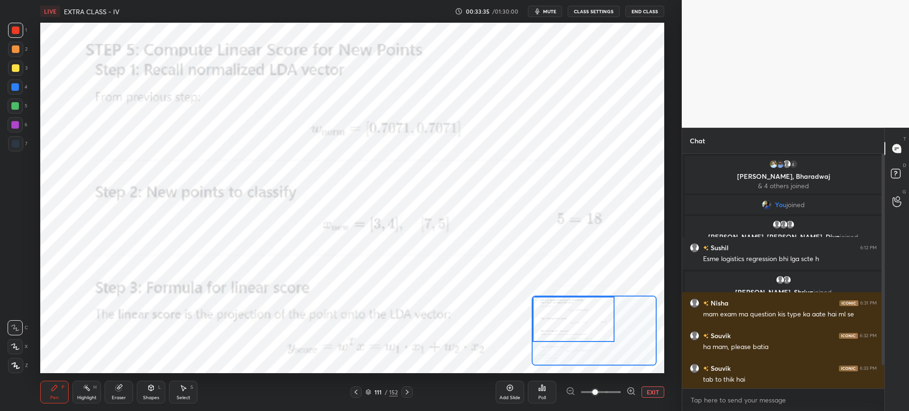
drag, startPoint x: 589, startPoint y: 348, endPoint x: 588, endPoint y: 302, distance: 46.4
click at [588, 302] on div at bounding box center [573, 319] width 82 height 45
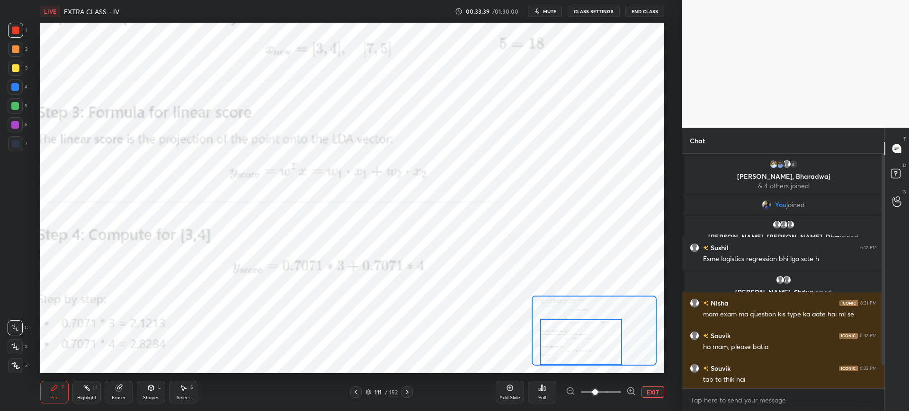
drag, startPoint x: 563, startPoint y: 318, endPoint x: 571, endPoint y: 374, distance: 57.3
click at [571, 374] on div "LIVE EXTRA CLASS - IV 00:33:39 / 01:30:00 mute CLASS SETTINGS End Class Setting…" at bounding box center [352, 205] width 644 height 411
click at [588, 352] on div at bounding box center [593, 331] width 124 height 70
drag, startPoint x: 588, startPoint y: 352, endPoint x: 562, endPoint y: 352, distance: 26.5
click at [562, 352] on div at bounding box center [573, 341] width 82 height 45
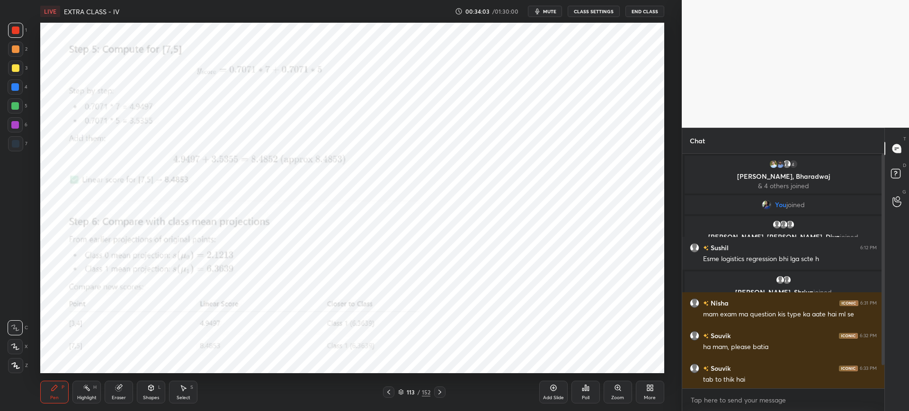
click at [625, 384] on div "Zoom" at bounding box center [617, 392] width 28 height 23
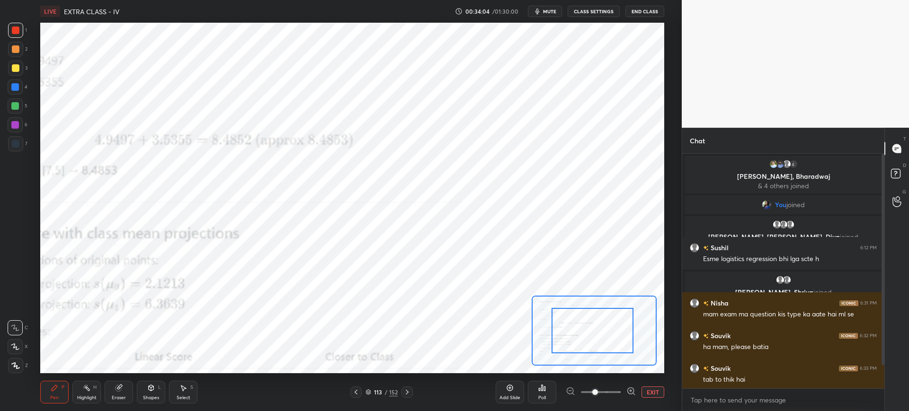
drag, startPoint x: 619, startPoint y: 329, endPoint x: 563, endPoint y: 329, distance: 56.3
drag, startPoint x: 563, startPoint y: 329, endPoint x: 581, endPoint y: 323, distance: 19.5
click at [581, 323] on div at bounding box center [596, 329] width 82 height 45
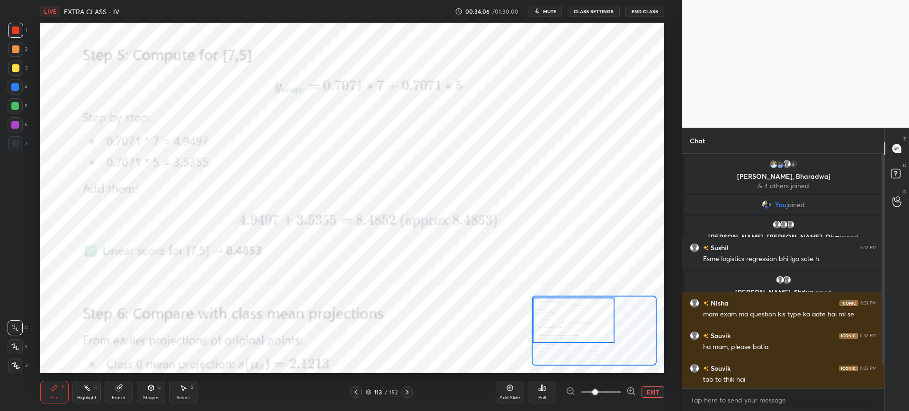
click at [518, 319] on div "Setting up your live class Poll for secs No correct answer Start poll" at bounding box center [351, 198] width 623 height 351
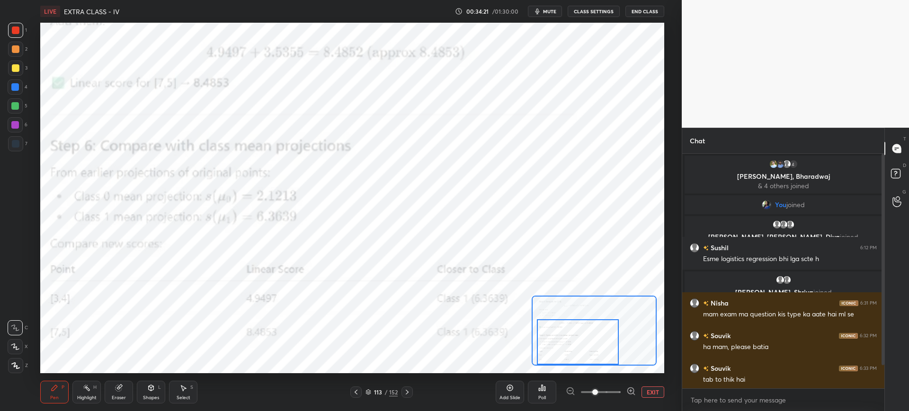
drag, startPoint x: 597, startPoint y: 325, endPoint x: 601, endPoint y: 360, distance: 34.8
click at [601, 360] on div at bounding box center [578, 341] width 82 height 45
drag, startPoint x: 593, startPoint y: 355, endPoint x: 570, endPoint y: 354, distance: 23.2
click at [570, 354] on div at bounding box center [573, 341] width 82 height 45
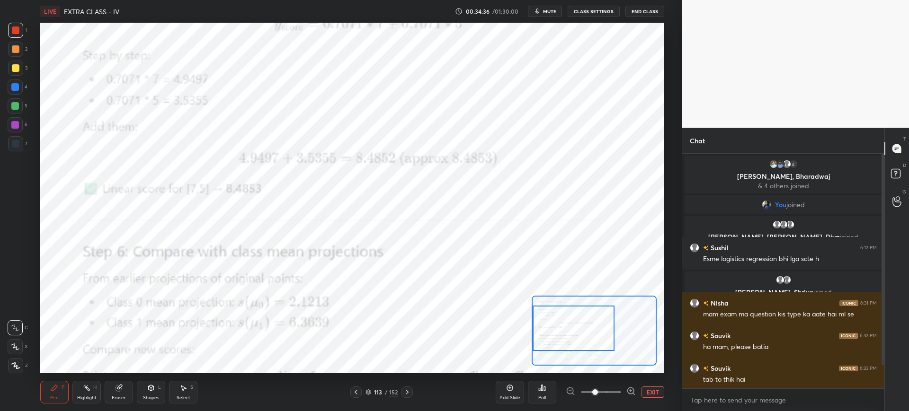
drag, startPoint x: 576, startPoint y: 329, endPoint x: 572, endPoint y: 317, distance: 12.9
click at [572, 317] on div at bounding box center [573, 328] width 82 height 45
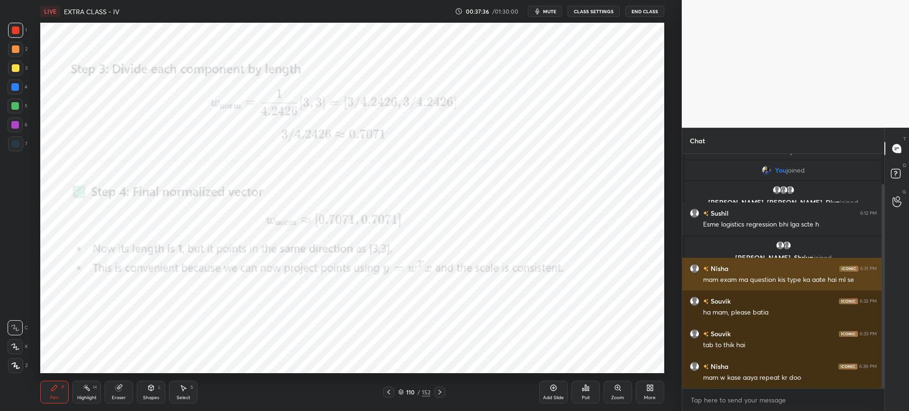
scroll to position [67, 0]
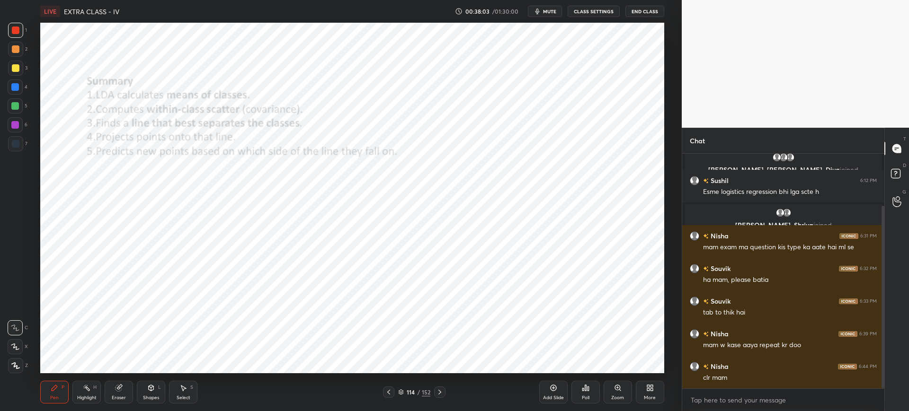
click at [403, 390] on icon at bounding box center [401, 392] width 6 height 6
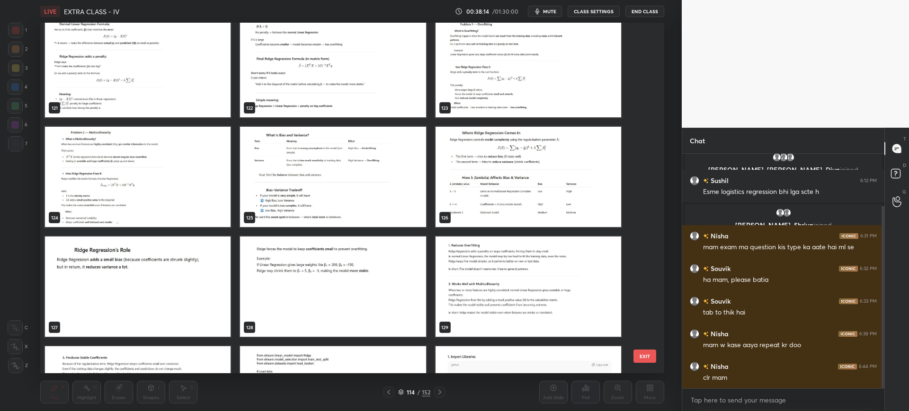
scroll to position [4400, 0]
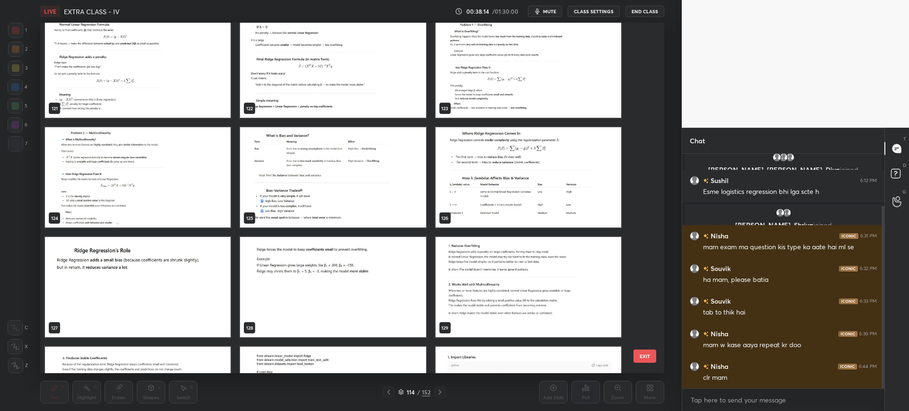
click at [146, 299] on img "grid" at bounding box center [138, 287] width 186 height 100
click at [638, 354] on button "EXIT" at bounding box center [644, 356] width 23 height 13
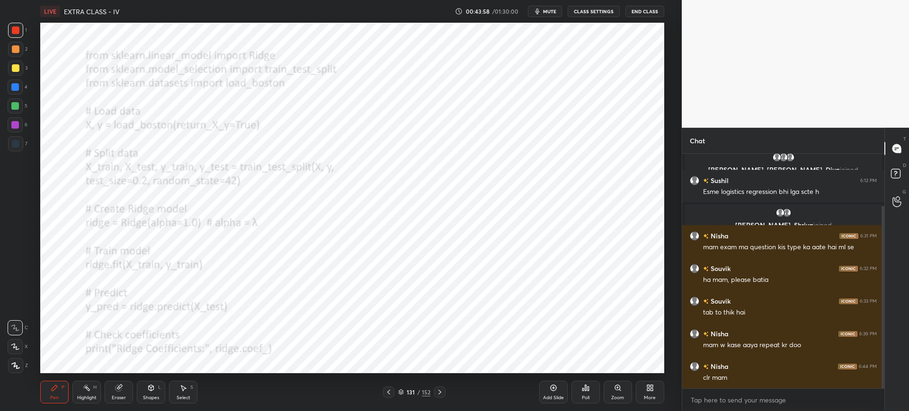
click at [557, 388] on div "Add Slide" at bounding box center [553, 392] width 28 height 23
click at [587, 385] on icon at bounding box center [586, 388] width 8 height 8
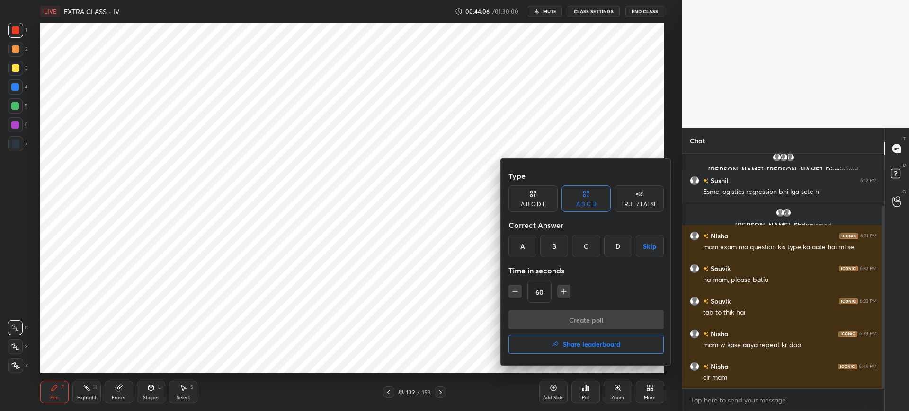
click at [531, 245] on div "A" at bounding box center [522, 246] width 28 height 23
click at [552, 327] on button "Create poll" at bounding box center [585, 319] width 155 height 19
type textarea "x"
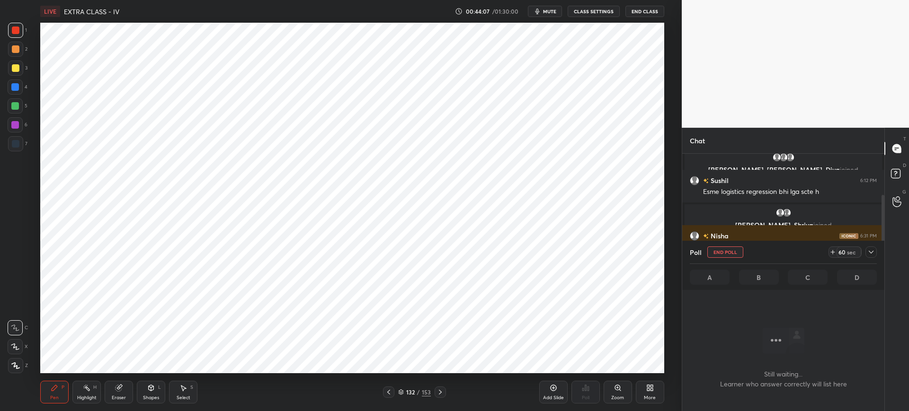
scroll to position [114, 199]
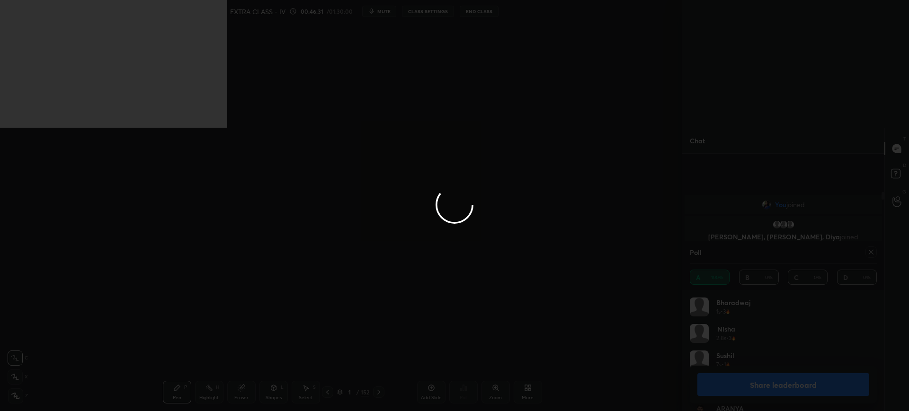
type textarea "x"
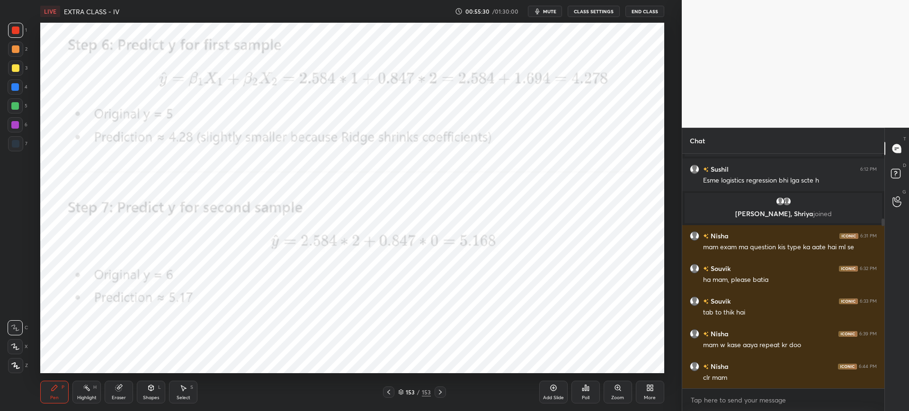
scroll to position [113, 0]
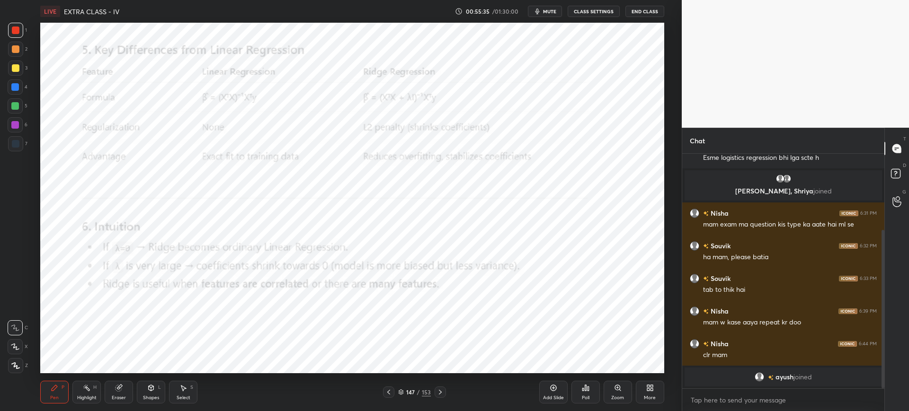
drag, startPoint x: 546, startPoint y: 394, endPoint x: 535, endPoint y: 392, distance: 11.0
click at [546, 394] on div "Add Slide" at bounding box center [553, 392] width 28 height 23
click at [587, 393] on div "Poll" at bounding box center [585, 392] width 28 height 23
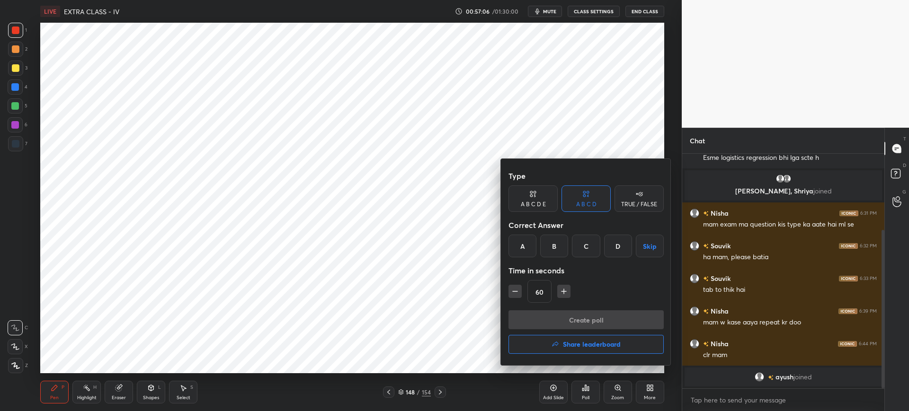
drag, startPoint x: 522, startPoint y: 251, endPoint x: 526, endPoint y: 257, distance: 7.2
click at [522, 251] on div "A" at bounding box center [522, 246] width 28 height 23
click at [554, 328] on button "Create poll" at bounding box center [585, 319] width 155 height 19
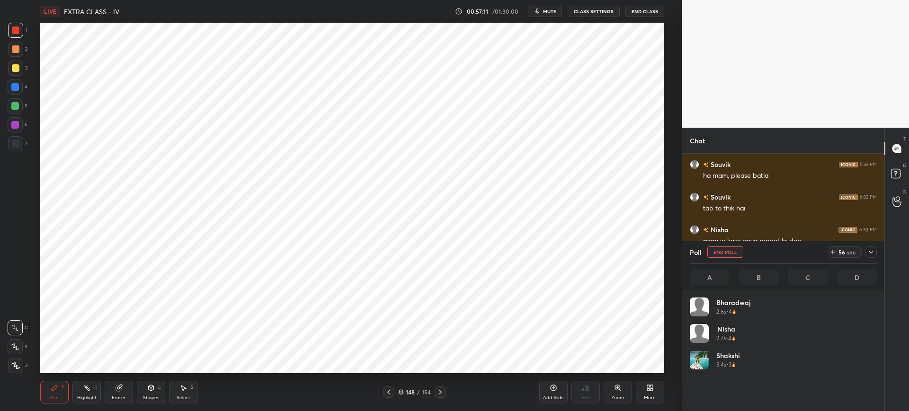
scroll to position [3, 3]
click at [868, 252] on icon at bounding box center [871, 252] width 8 height 8
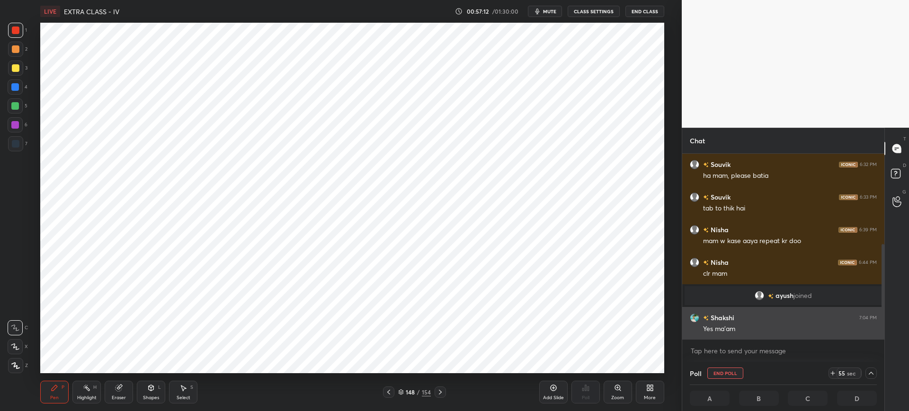
scroll to position [0, 3]
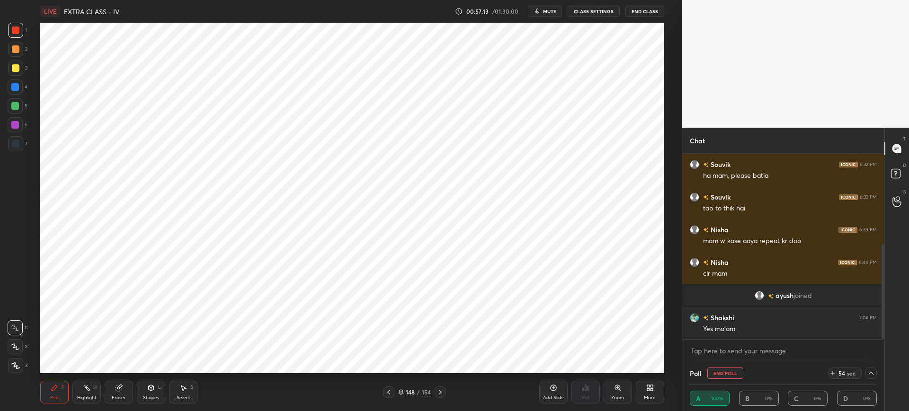
click at [870, 372] on icon at bounding box center [870, 373] width 5 height 3
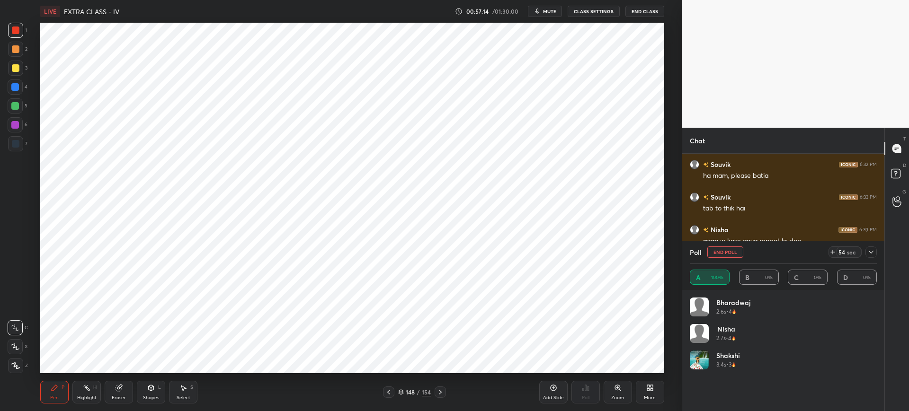
scroll to position [111, 184]
click at [729, 253] on button "End Poll" at bounding box center [725, 252] width 36 height 11
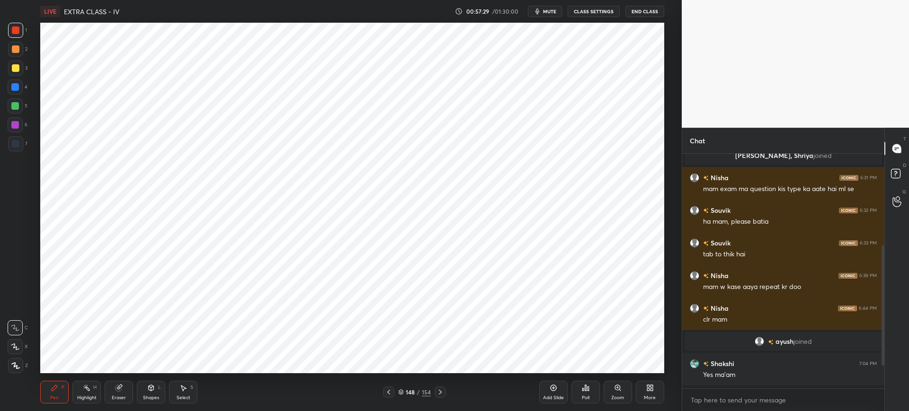
scroll to position [145, 0]
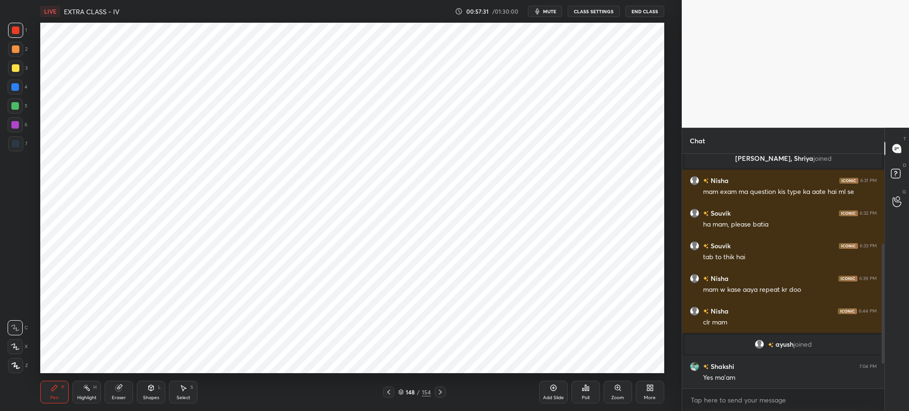
click at [633, 11] on button "End Class" at bounding box center [644, 11] width 39 height 11
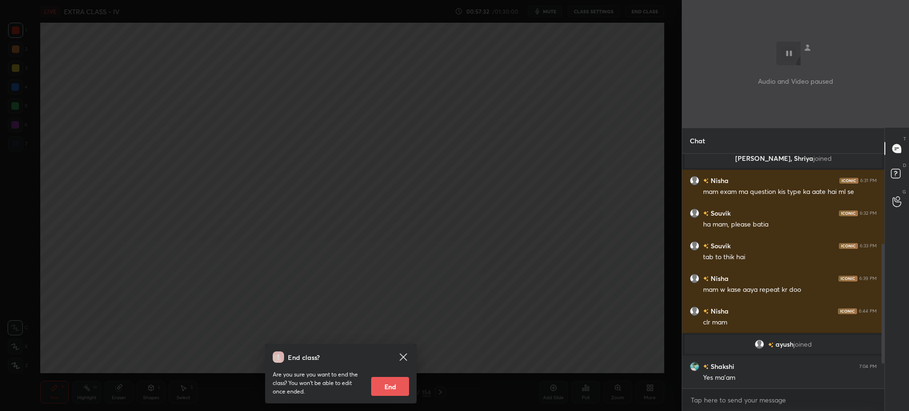
click at [399, 391] on button "End" at bounding box center [390, 386] width 38 height 19
type textarea "x"
